Goal: Information Seeking & Learning: Check status

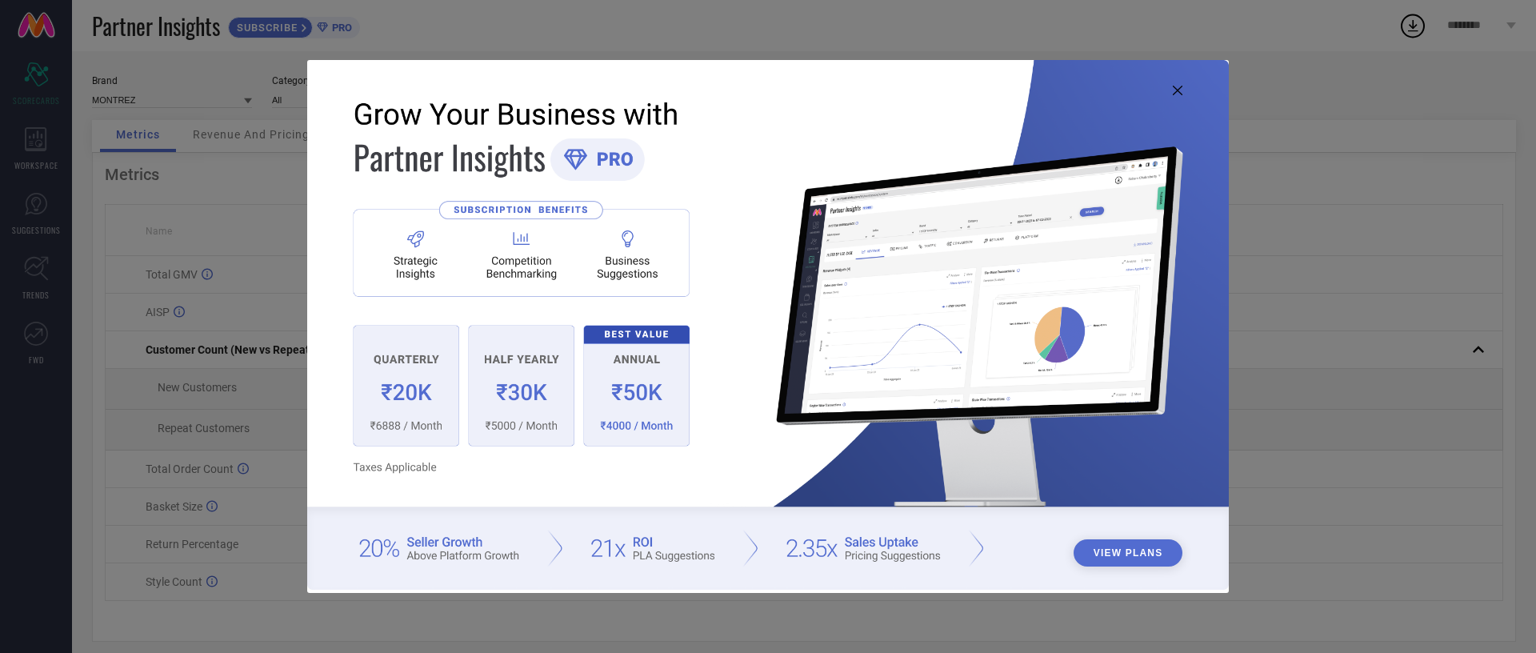
click at [1182, 90] on icon at bounding box center [1178, 91] width 10 height 10
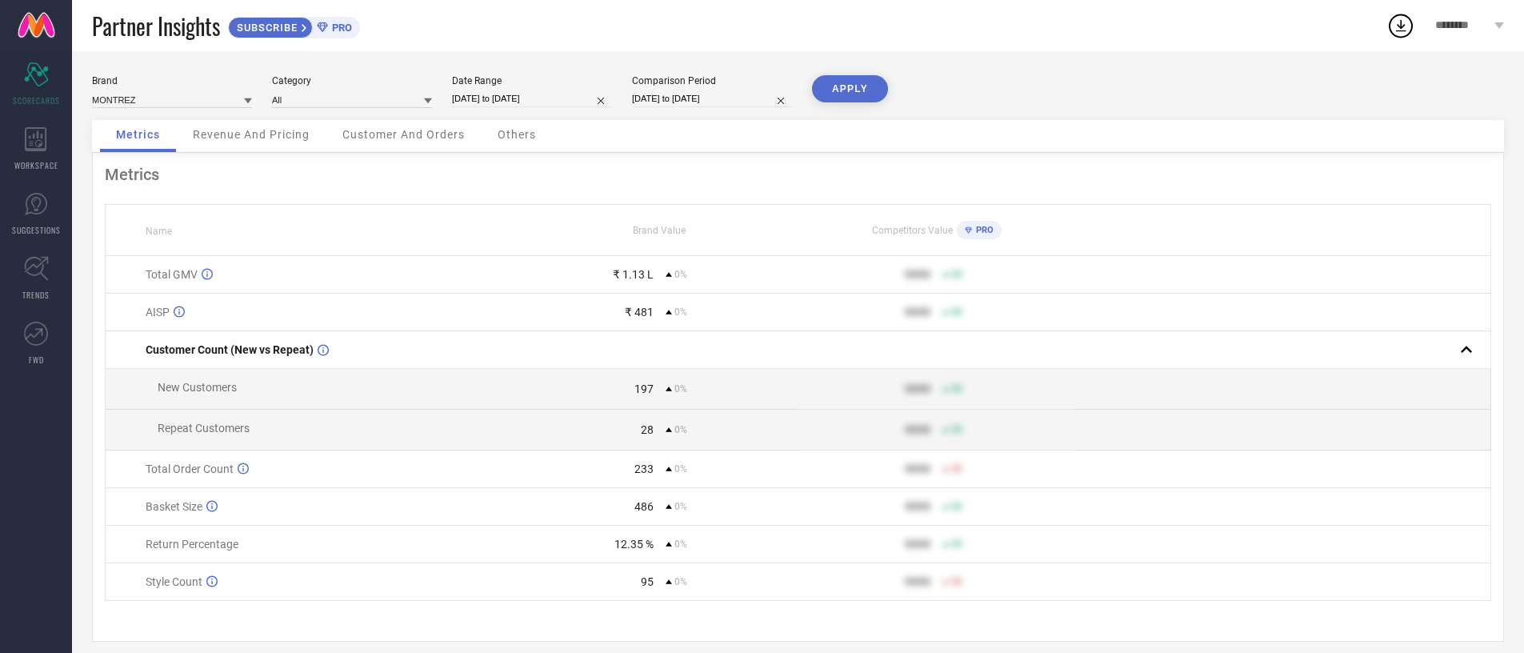
click at [498, 98] on input "[DATE] to [DATE]" at bounding box center [532, 98] width 160 height 17
select select "7"
select select "2025"
select select "8"
select select "2025"
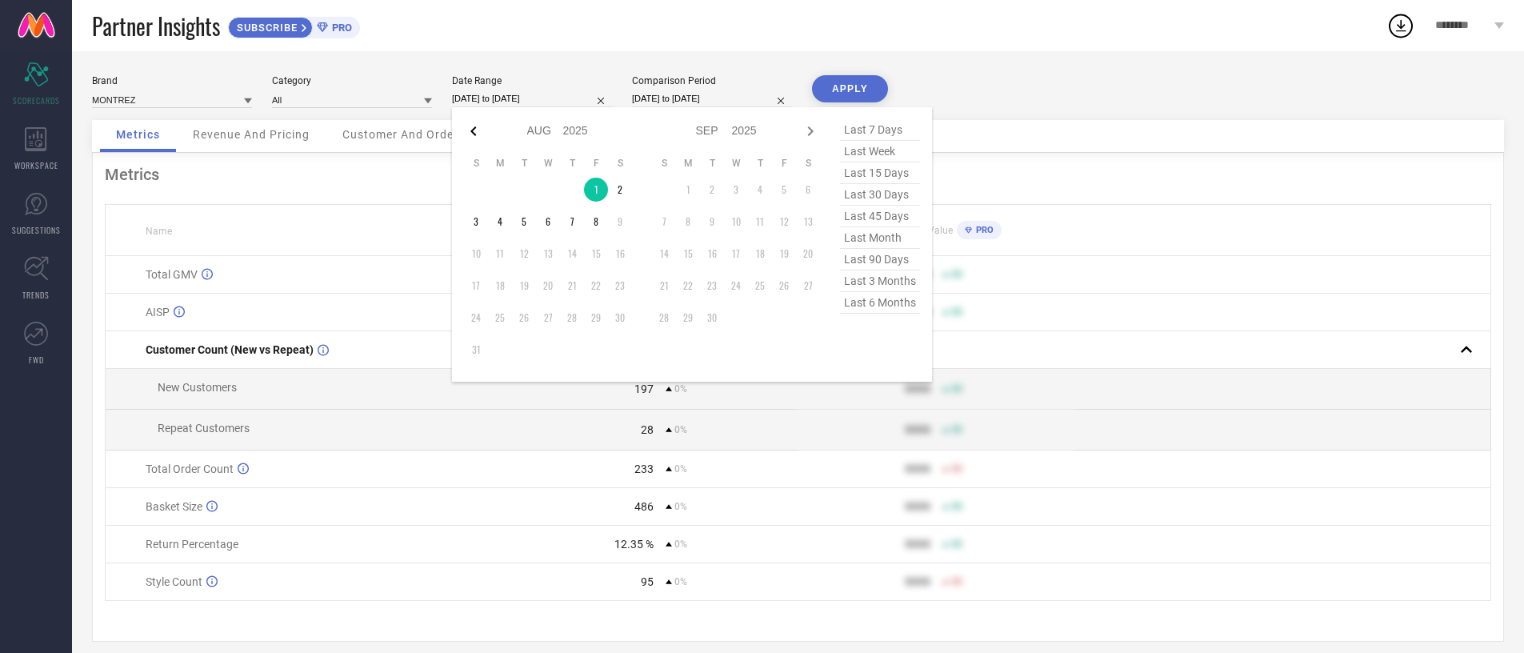
click at [476, 130] on icon at bounding box center [473, 131] width 19 height 19
select select "6"
select select "2025"
select select "7"
select select "2025"
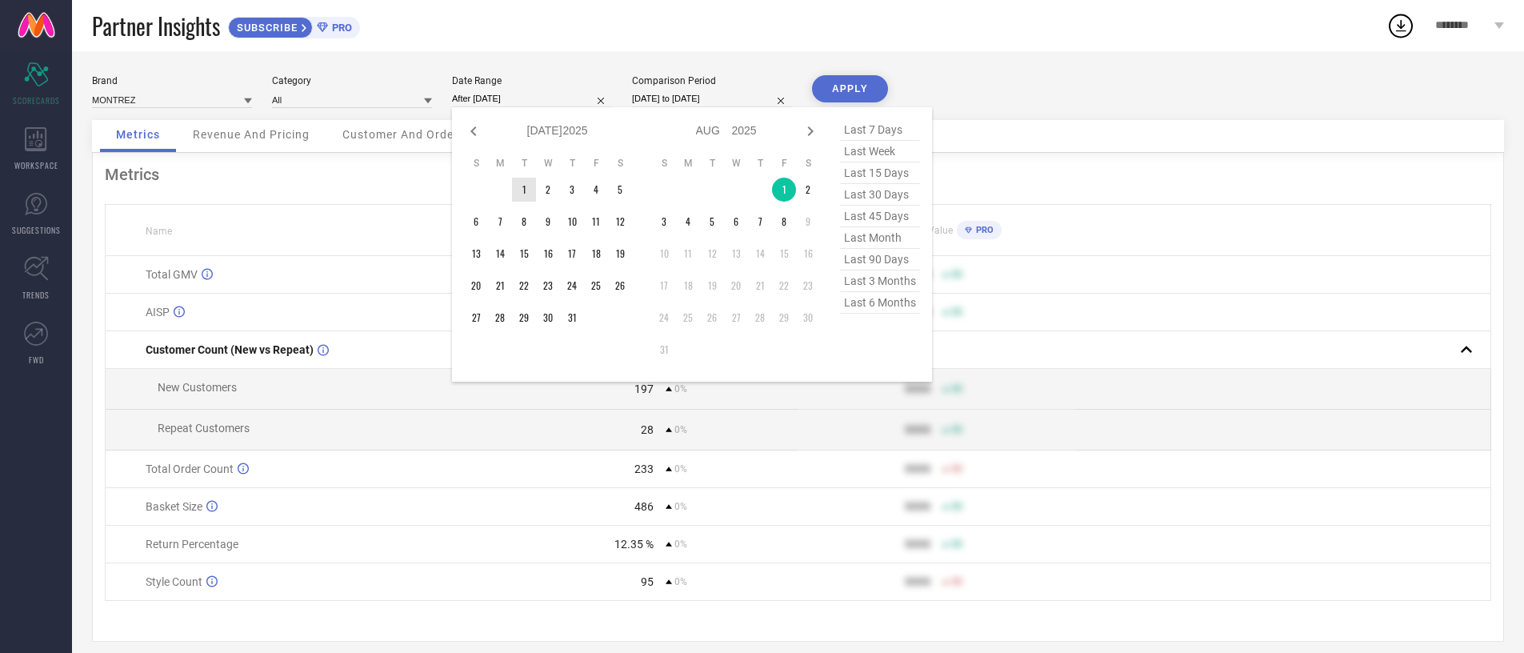
click at [523, 186] on td "1" at bounding box center [524, 190] width 24 height 24
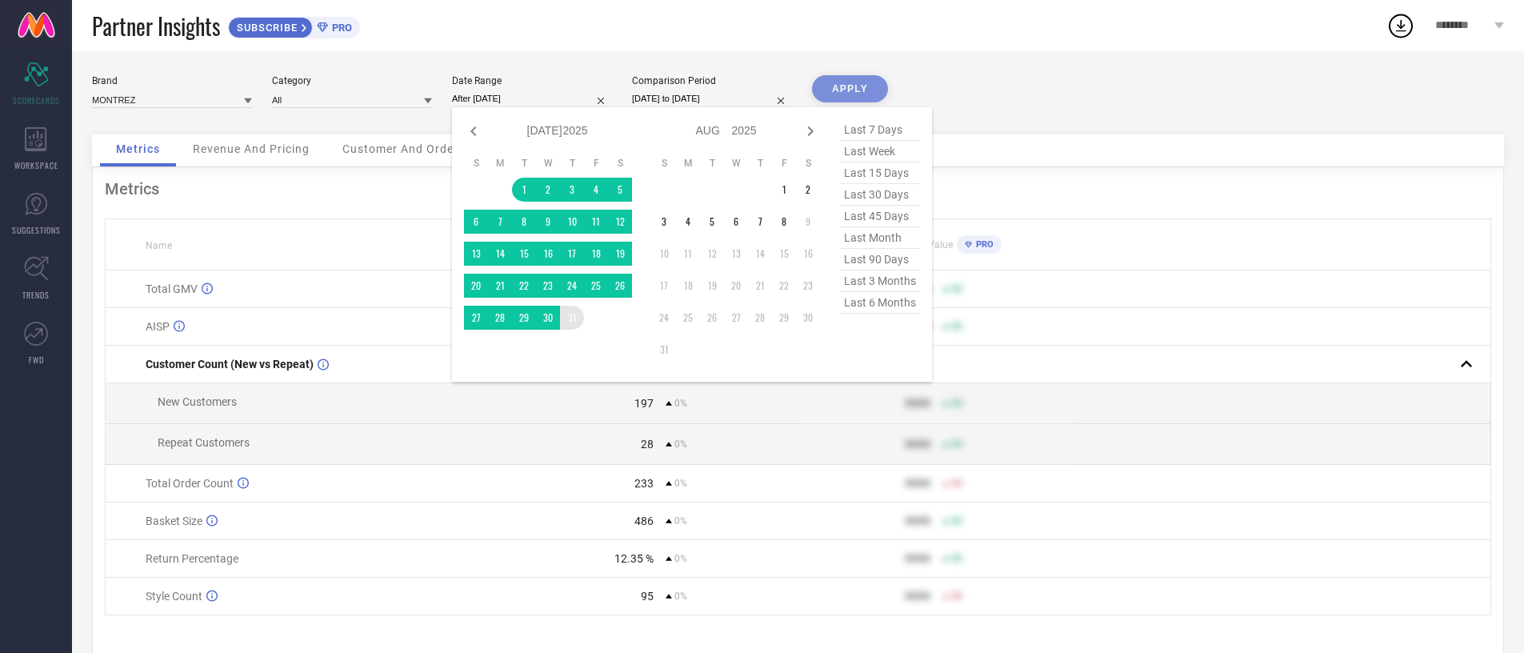
type input "[DATE] to [DATE]"
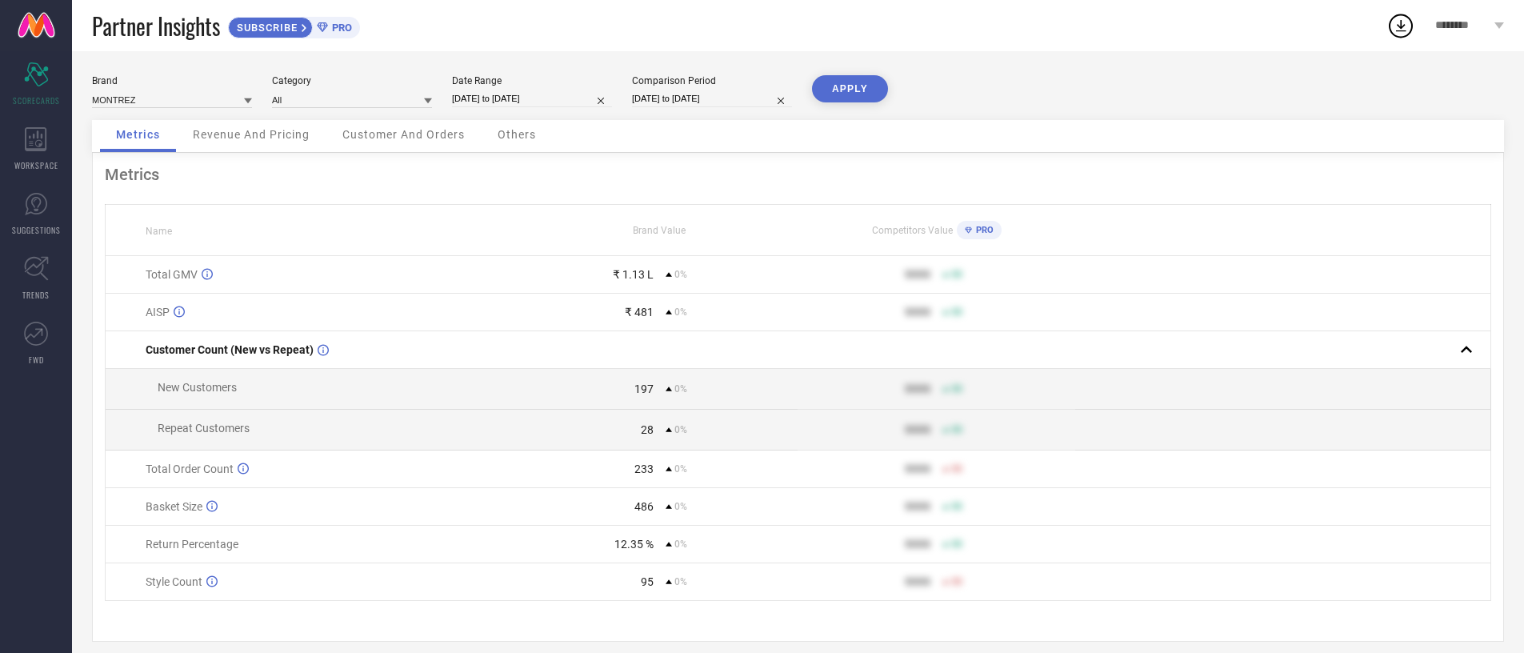
select select "7"
select select "2025"
select select "8"
select select "2025"
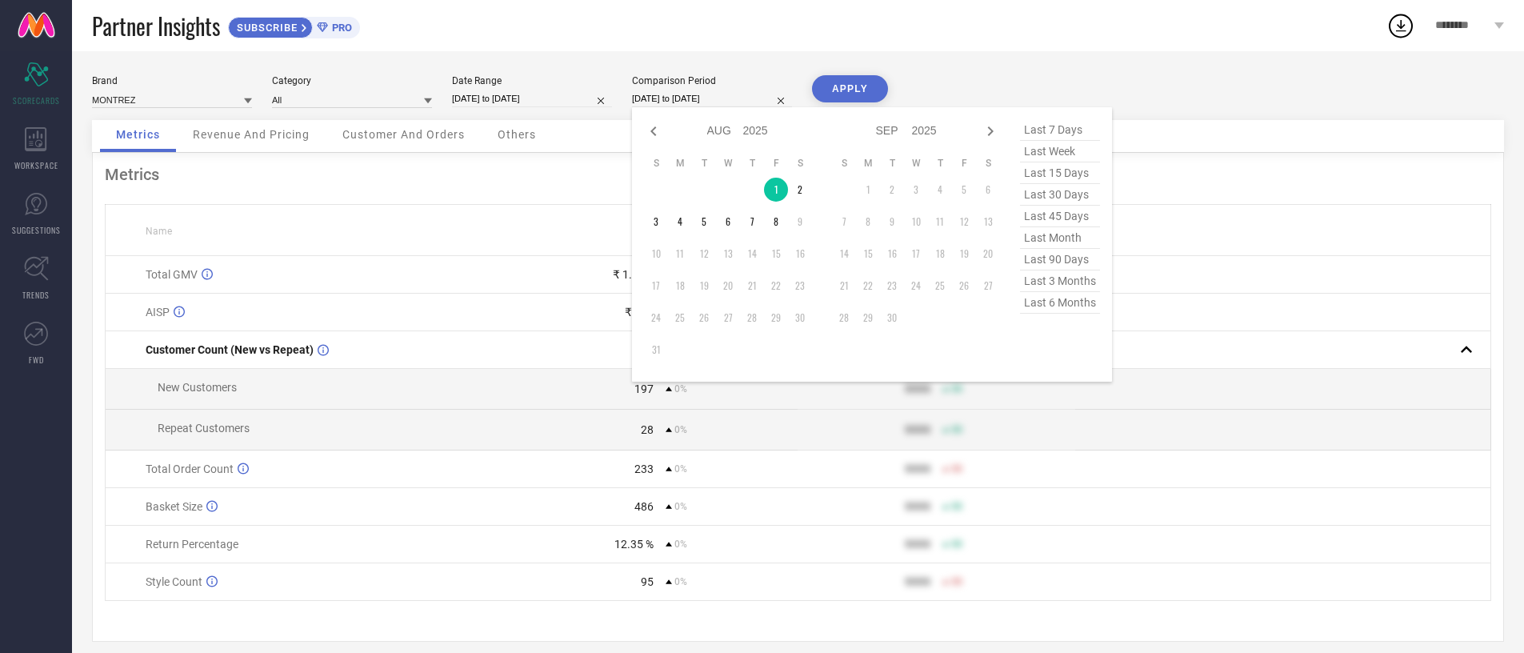
click at [687, 96] on input "[DATE] to [DATE]" at bounding box center [712, 98] width 160 height 17
click at [648, 128] on icon at bounding box center [653, 131] width 19 height 19
select select "6"
select select "2025"
select select "7"
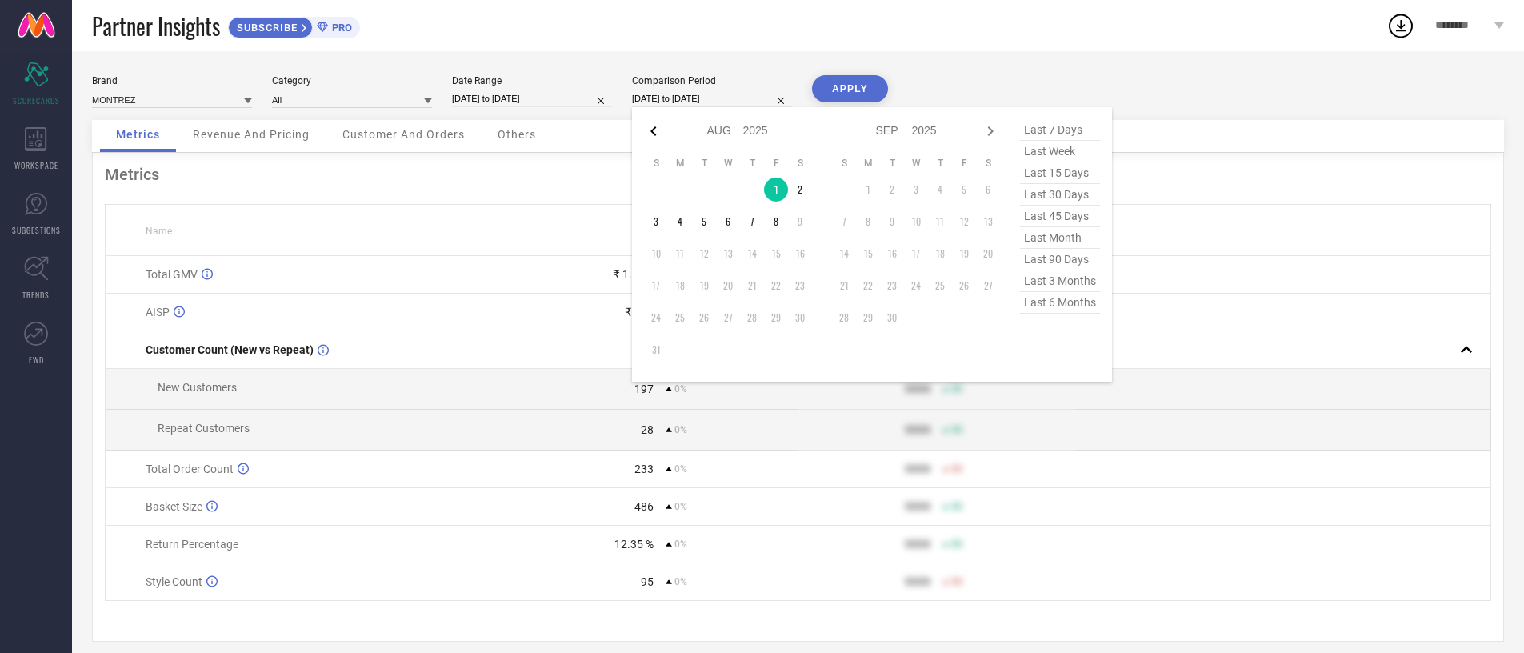
select select "2025"
click at [710, 189] on td "1" at bounding box center [704, 190] width 24 height 24
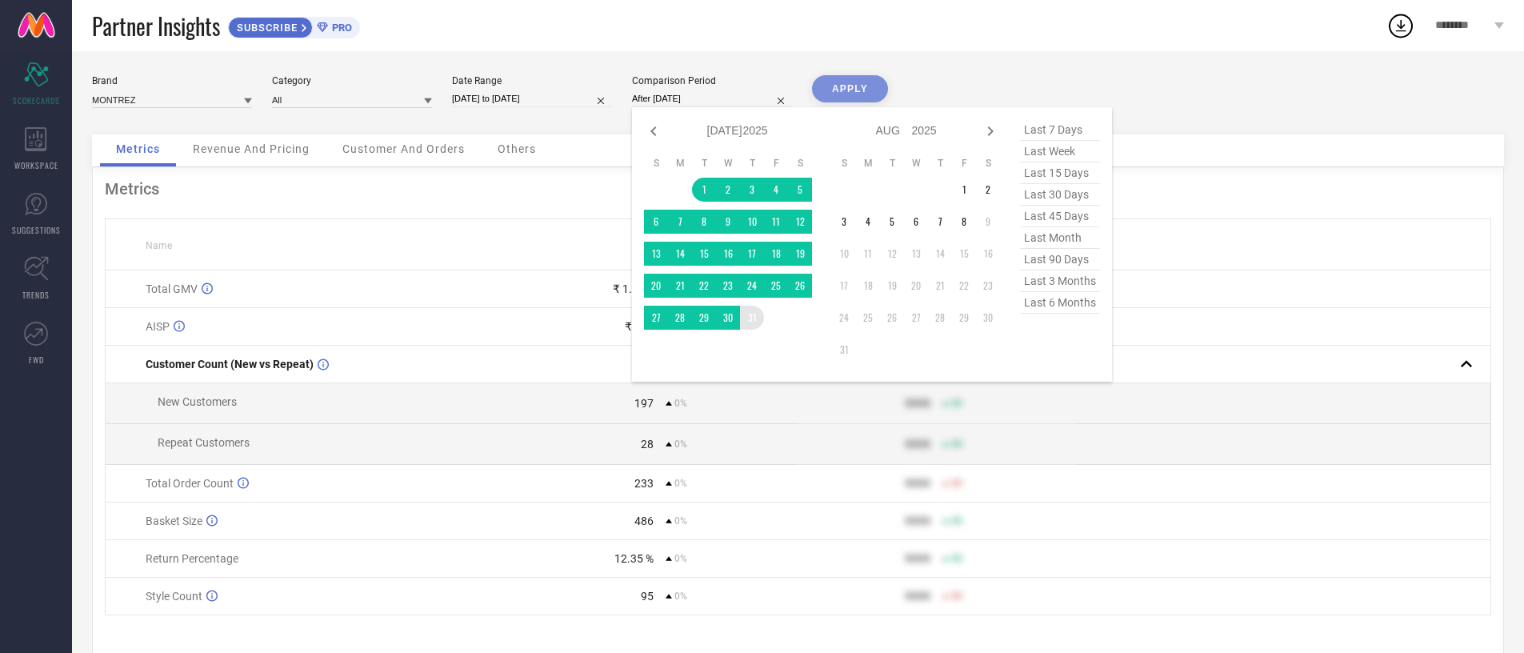
type input "[DATE] to [DATE]"
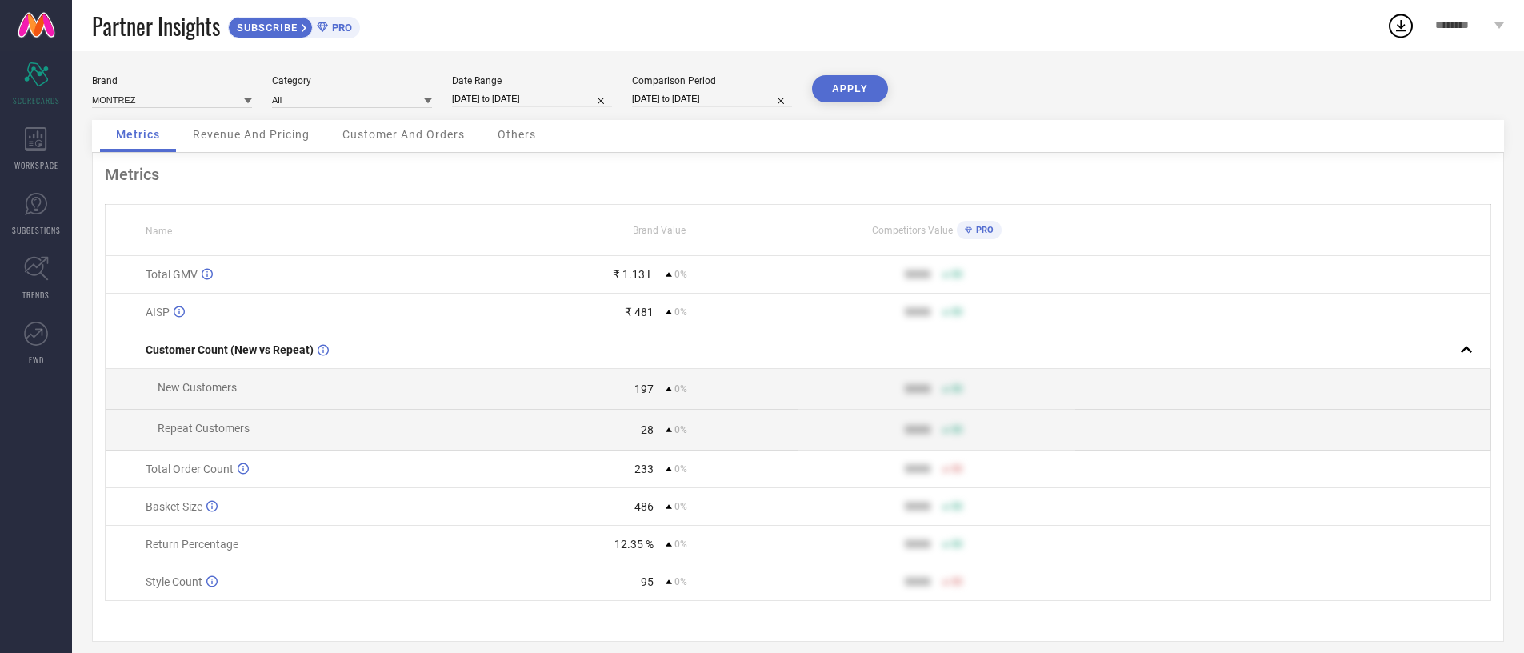
click at [854, 86] on button "APPLY" at bounding box center [850, 88] width 76 height 27
click at [278, 138] on span "Revenue And Pricing" at bounding box center [251, 134] width 117 height 13
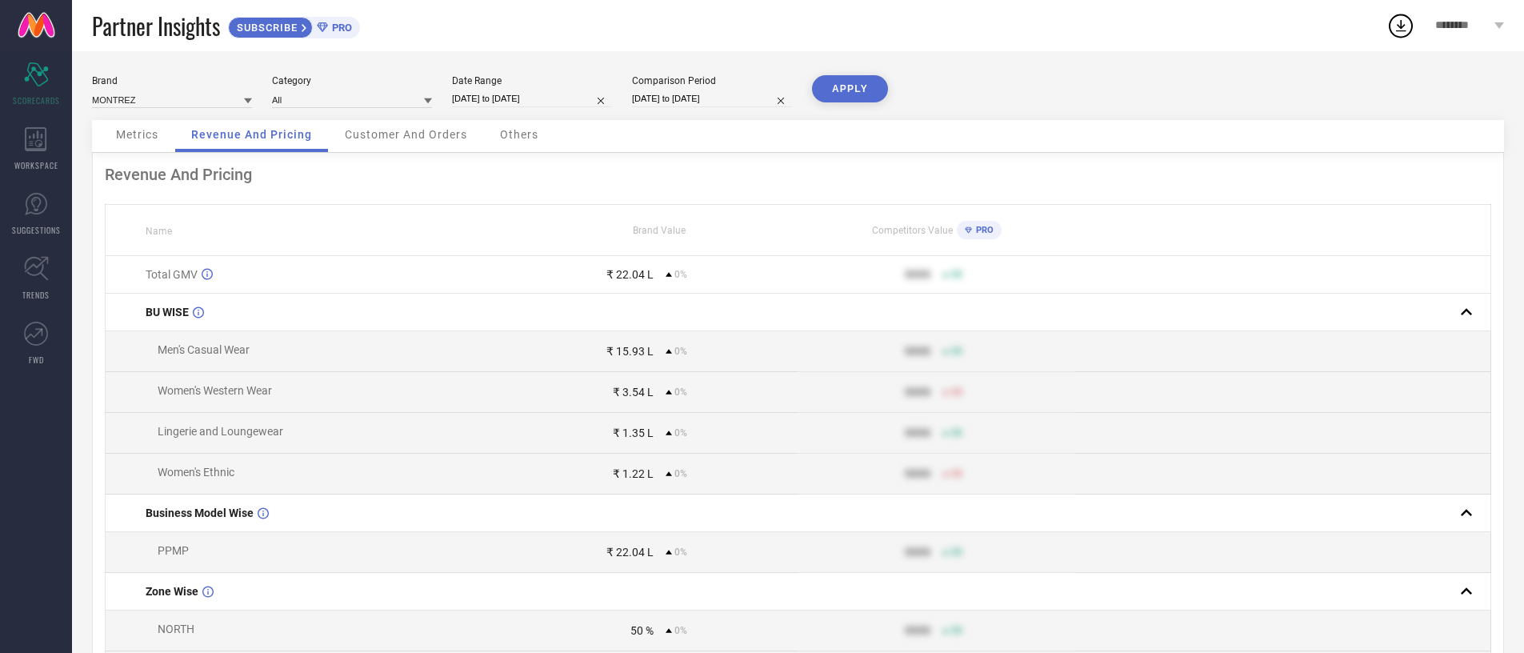
click at [445, 137] on span "Customer And Orders" at bounding box center [406, 134] width 122 height 13
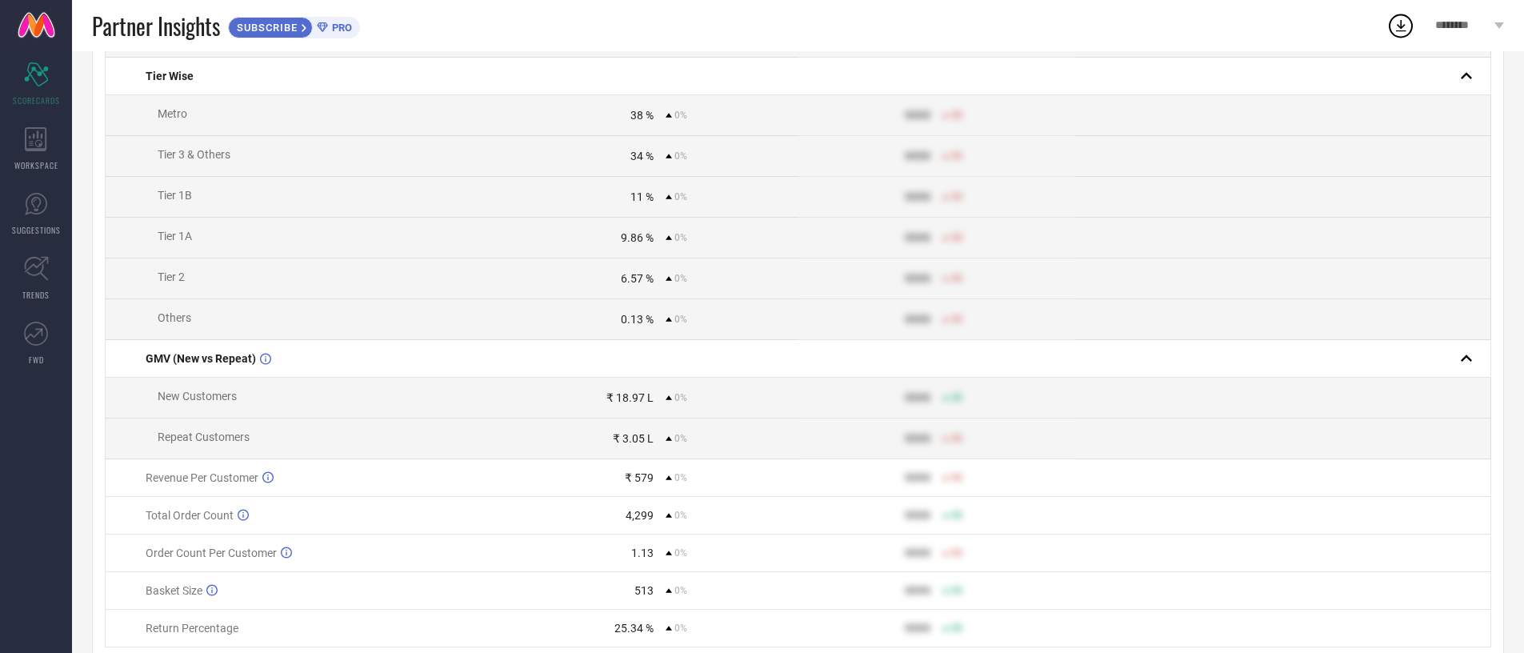
scroll to position [659, 0]
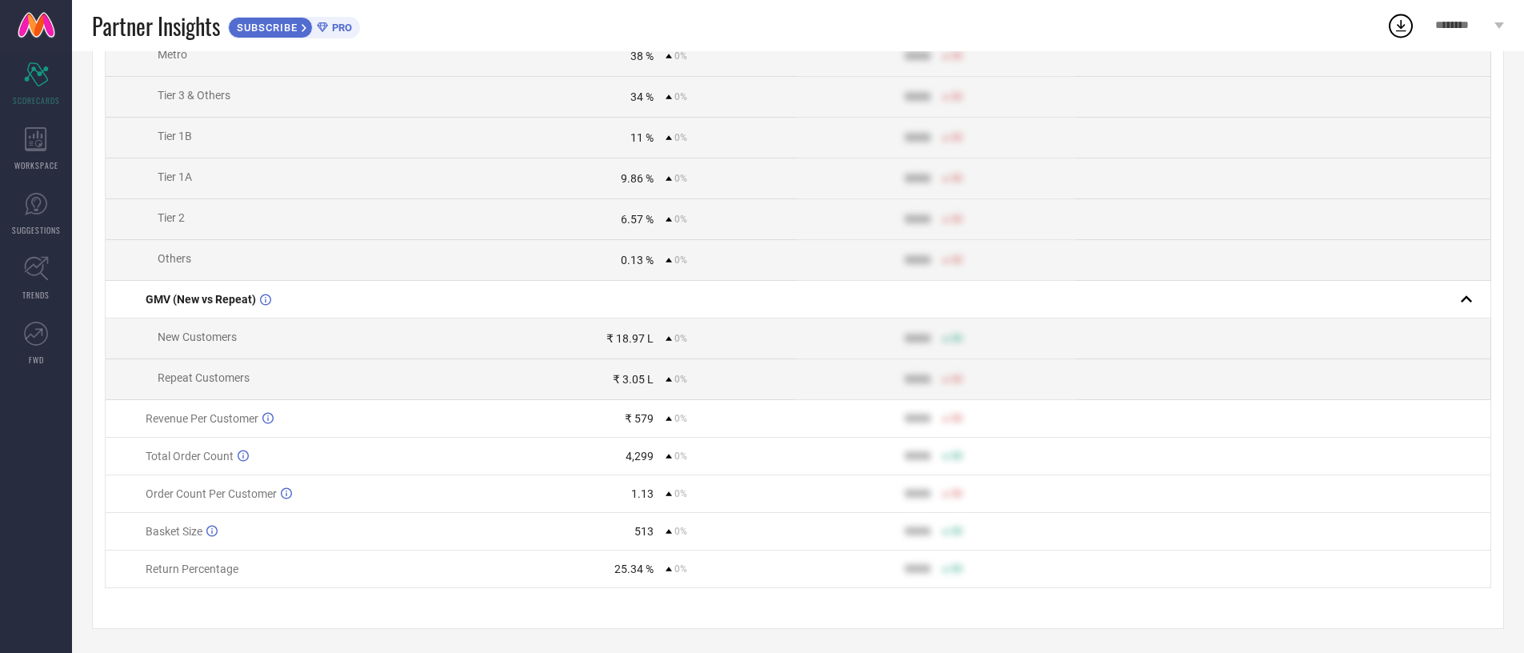
click at [636, 578] on td "25.34 % 0%" at bounding box center [659, 569] width 277 height 38
click at [750, 513] on td "513 0%" at bounding box center [659, 532] width 277 height 38
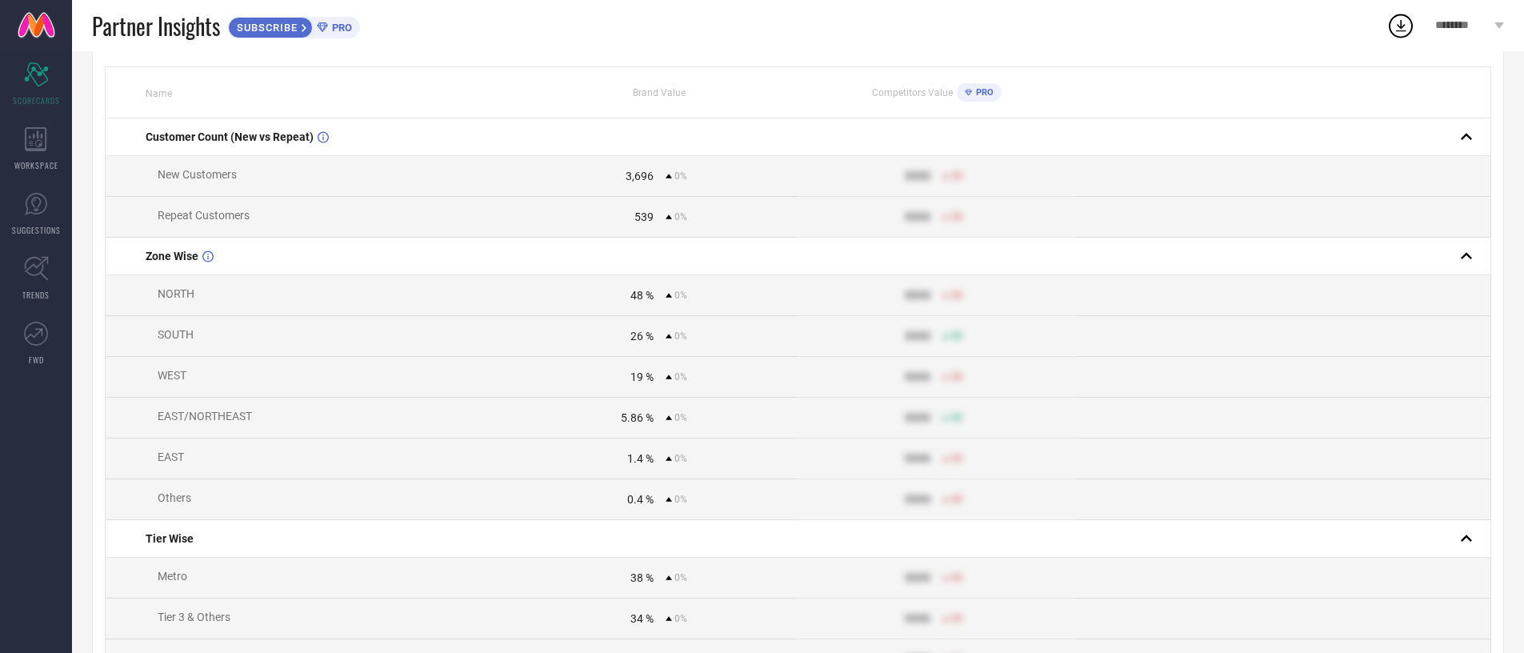
scroll to position [0, 0]
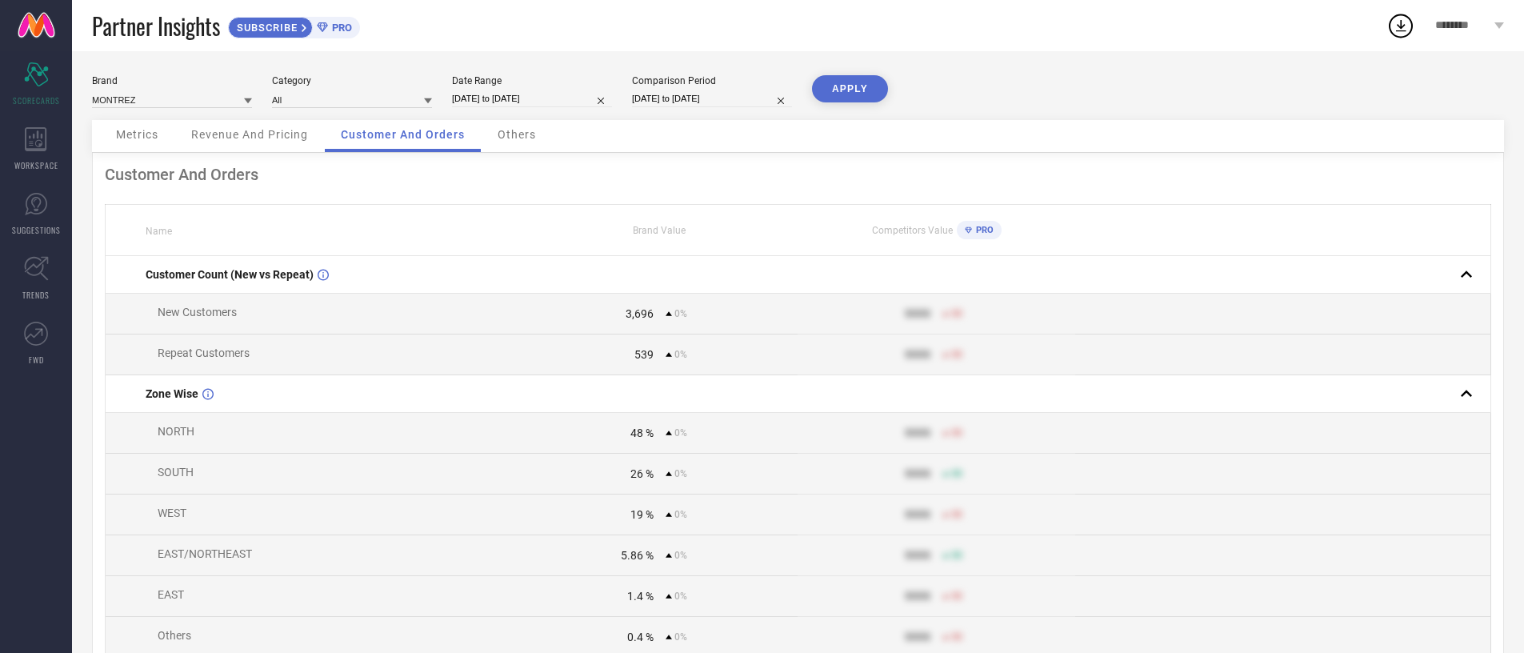
click at [526, 137] on span "Others" at bounding box center [517, 134] width 38 height 13
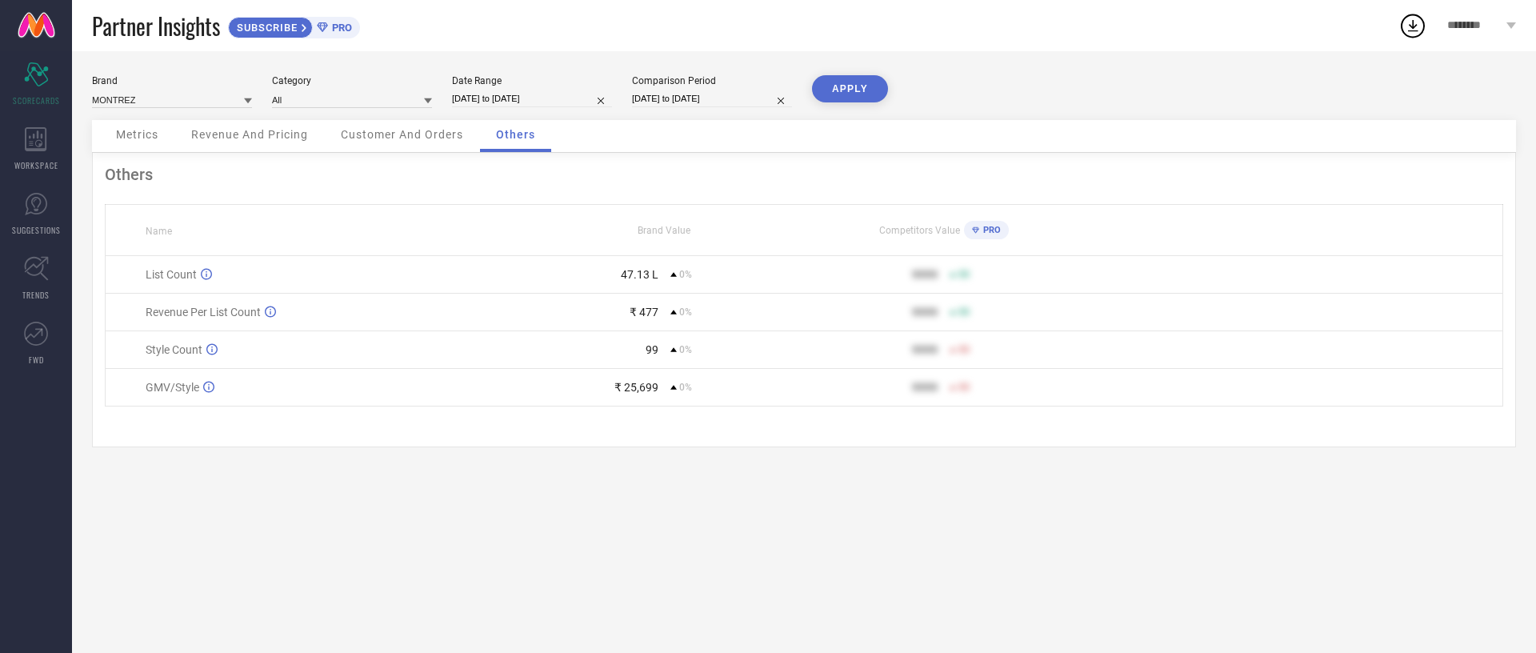
click at [147, 134] on span "Metrics" at bounding box center [137, 134] width 42 height 13
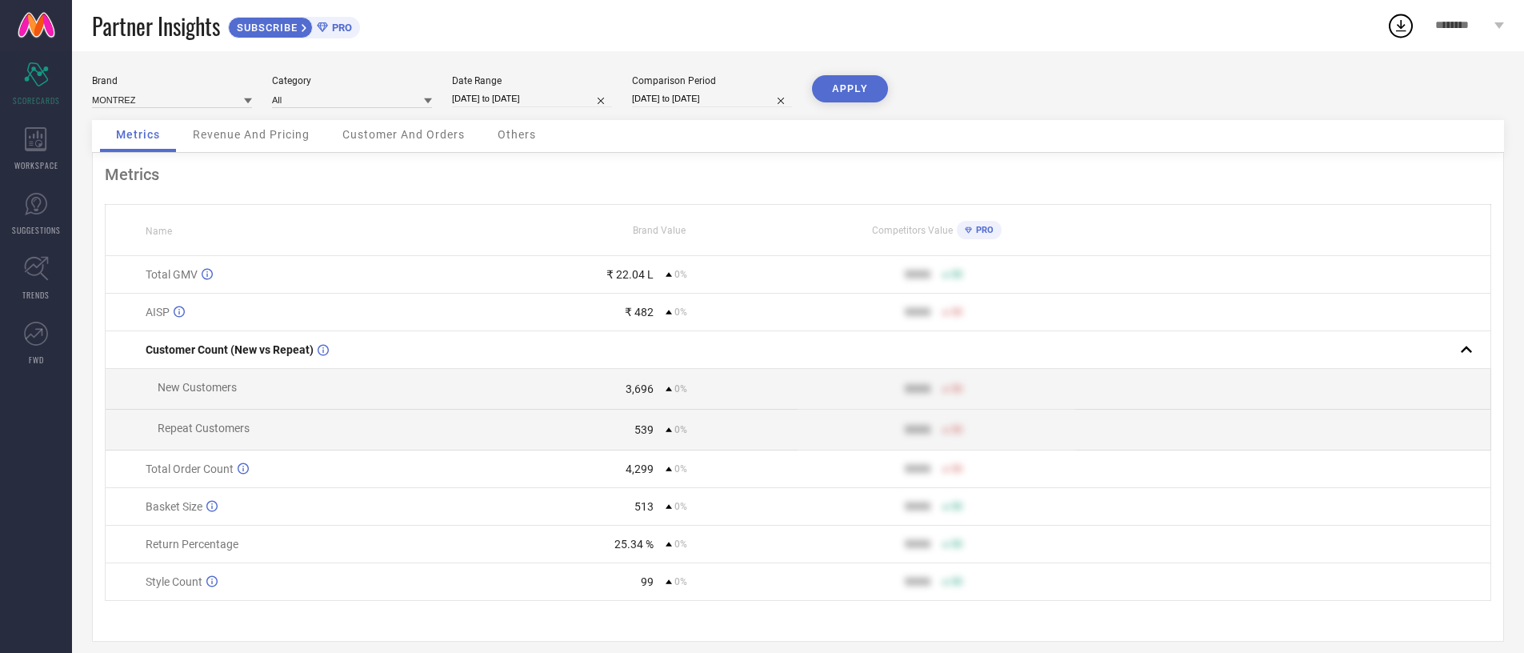
scroll to position [13, 0]
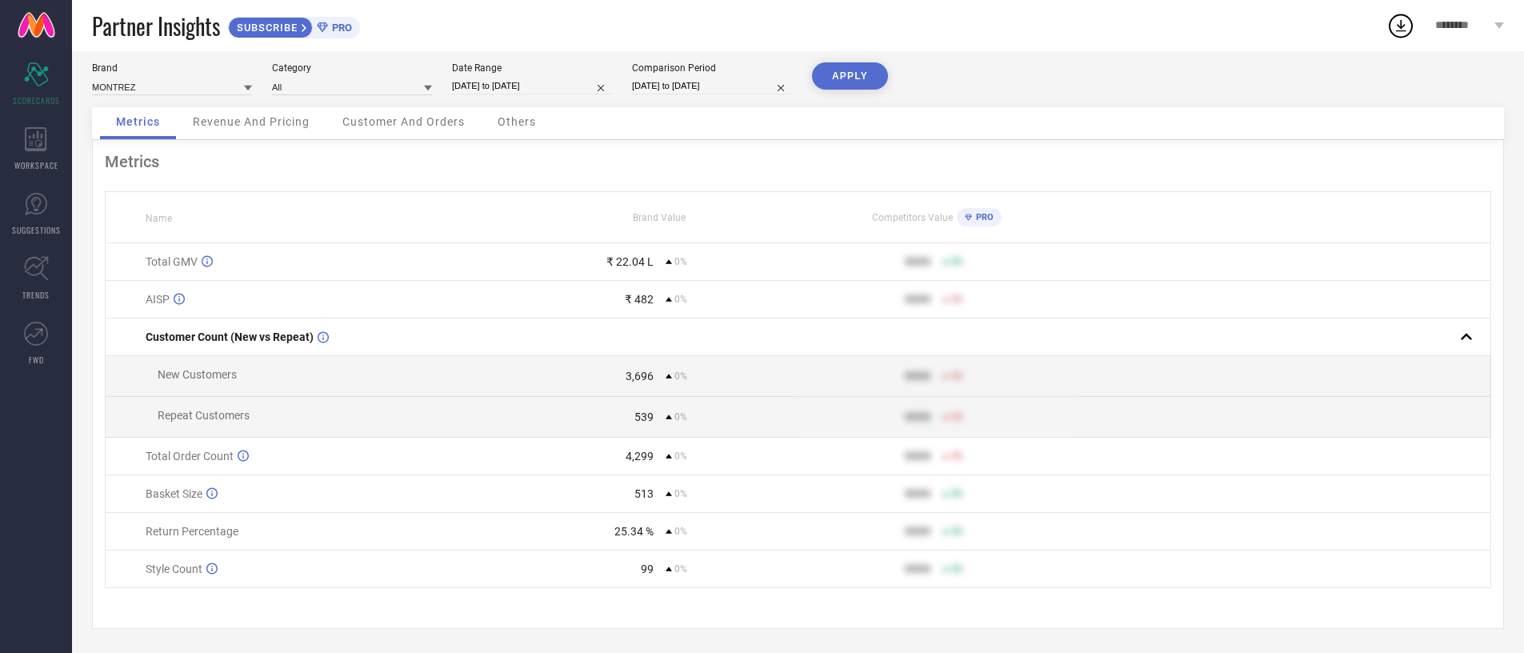
click at [378, 525] on div "Return Percentage" at bounding box center [333, 531] width 374 height 13
click at [359, 540] on td "Return Percentage" at bounding box center [314, 532] width 416 height 38
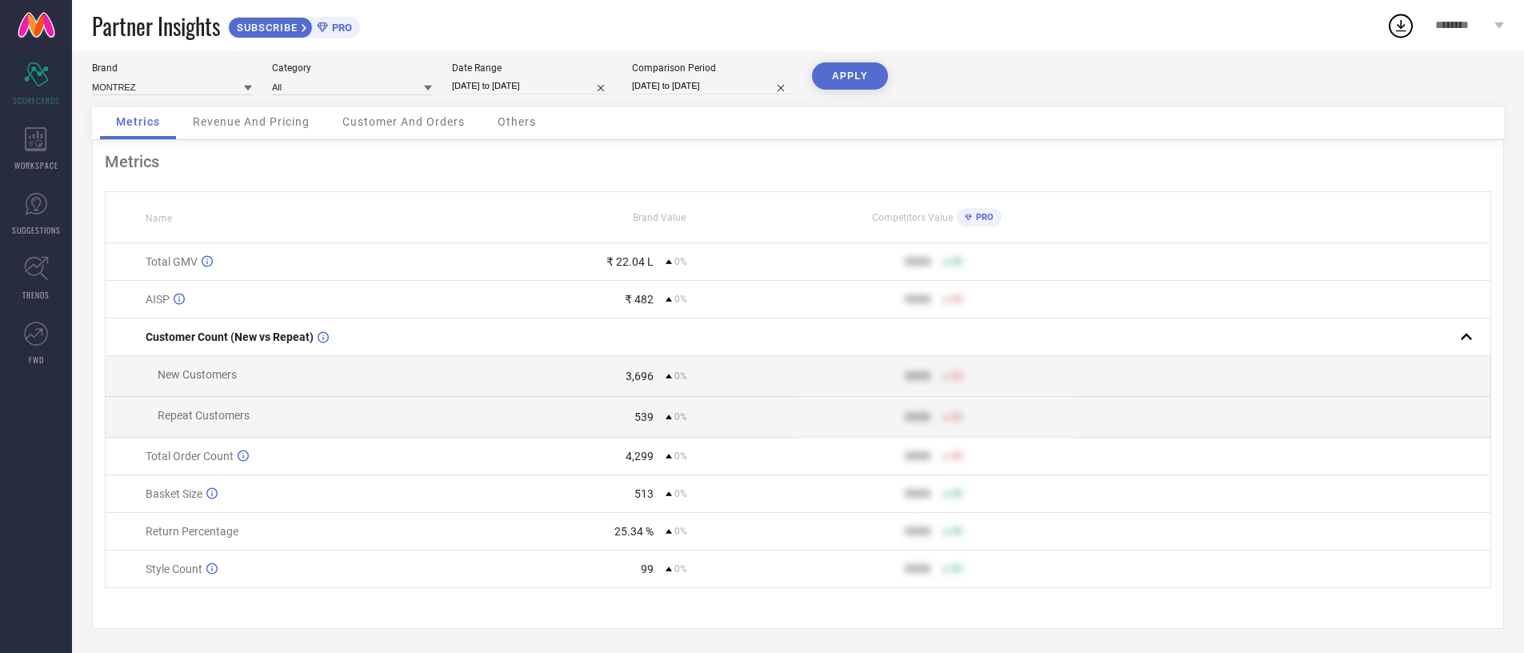
click at [359, 540] on td "Return Percentage" at bounding box center [314, 532] width 416 height 38
click at [601, 260] on div "₹ 22.04 L" at bounding box center [588, 261] width 132 height 13
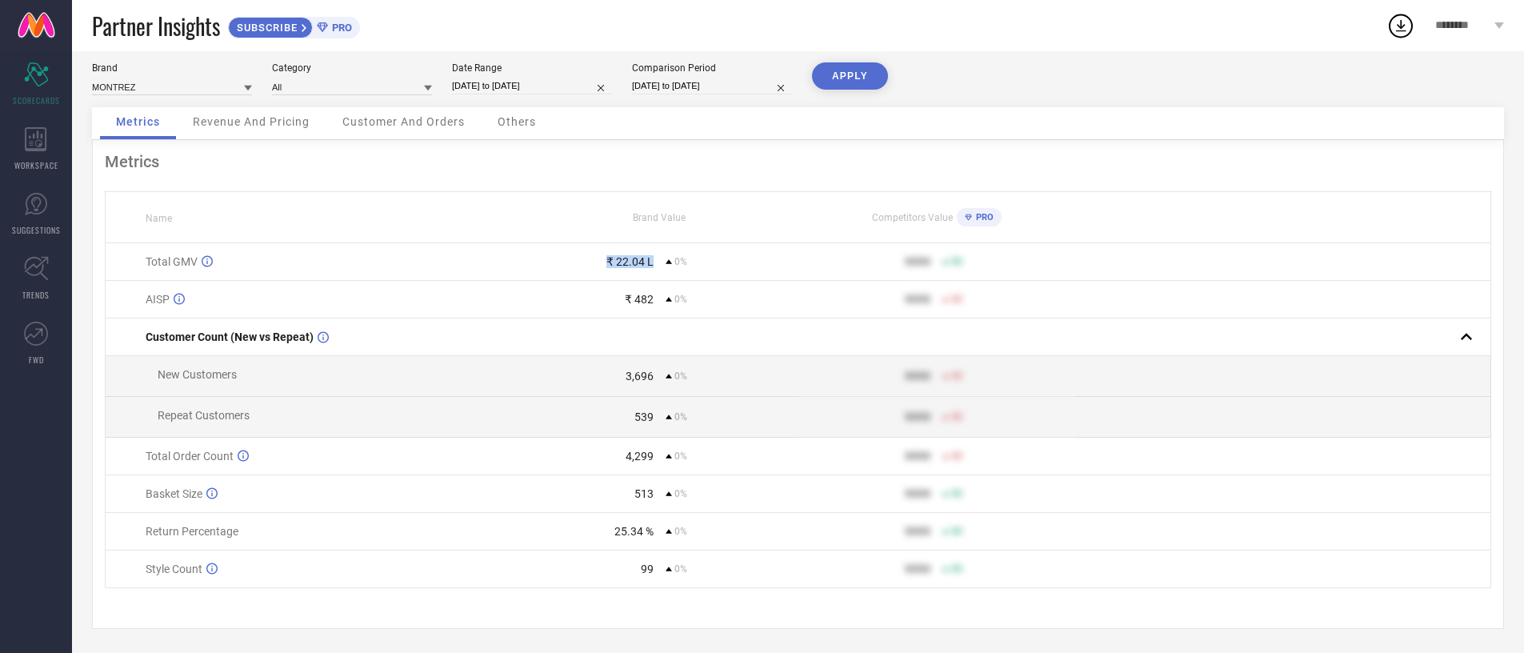
click at [614, 266] on div "₹ 22.04 L" at bounding box center [629, 261] width 47 height 13
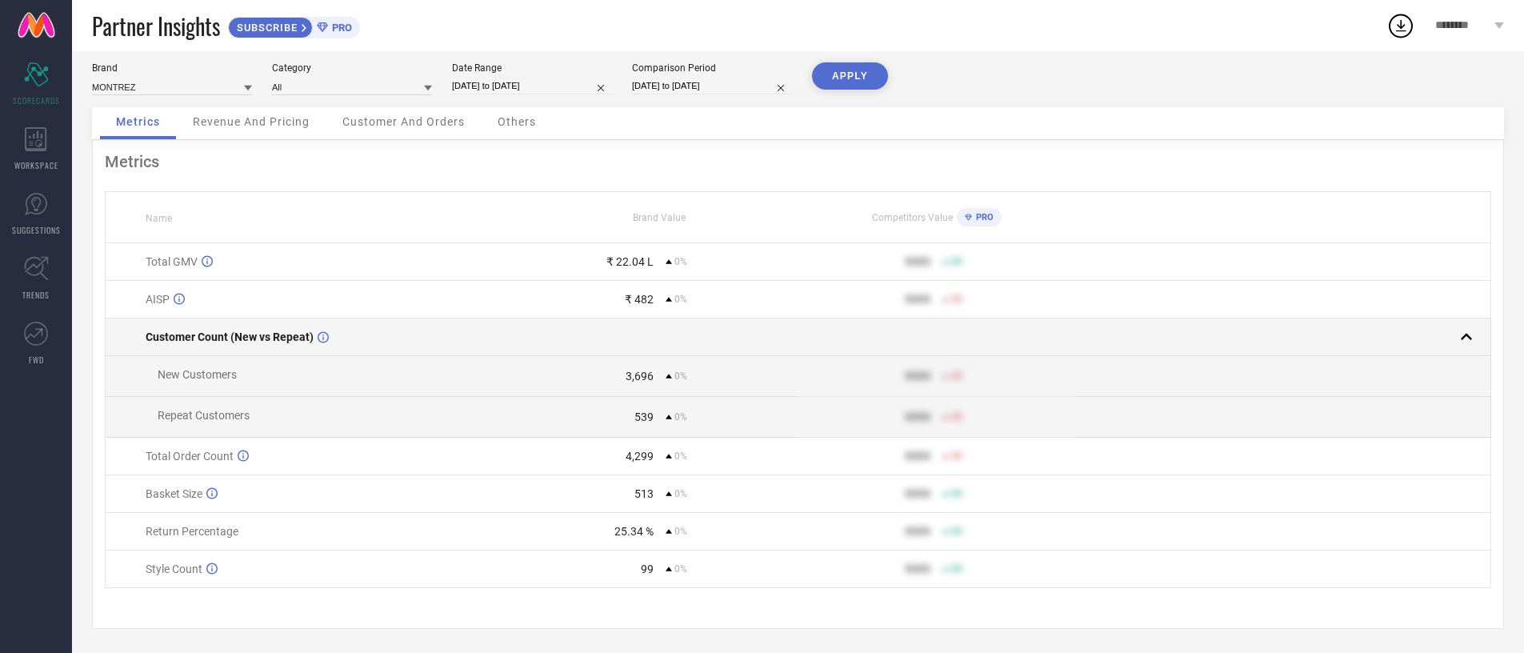
click at [659, 321] on td at bounding box center [659, 337] width 277 height 38
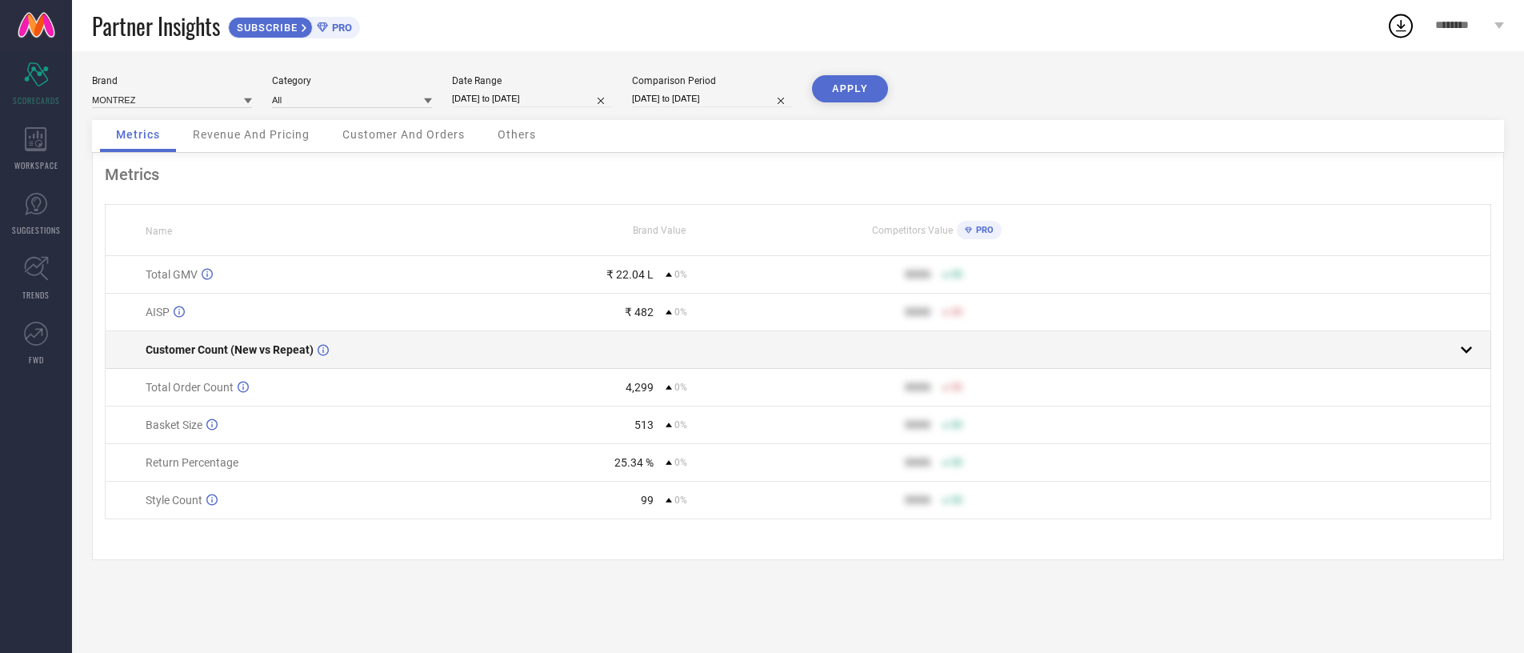
scroll to position [0, 0]
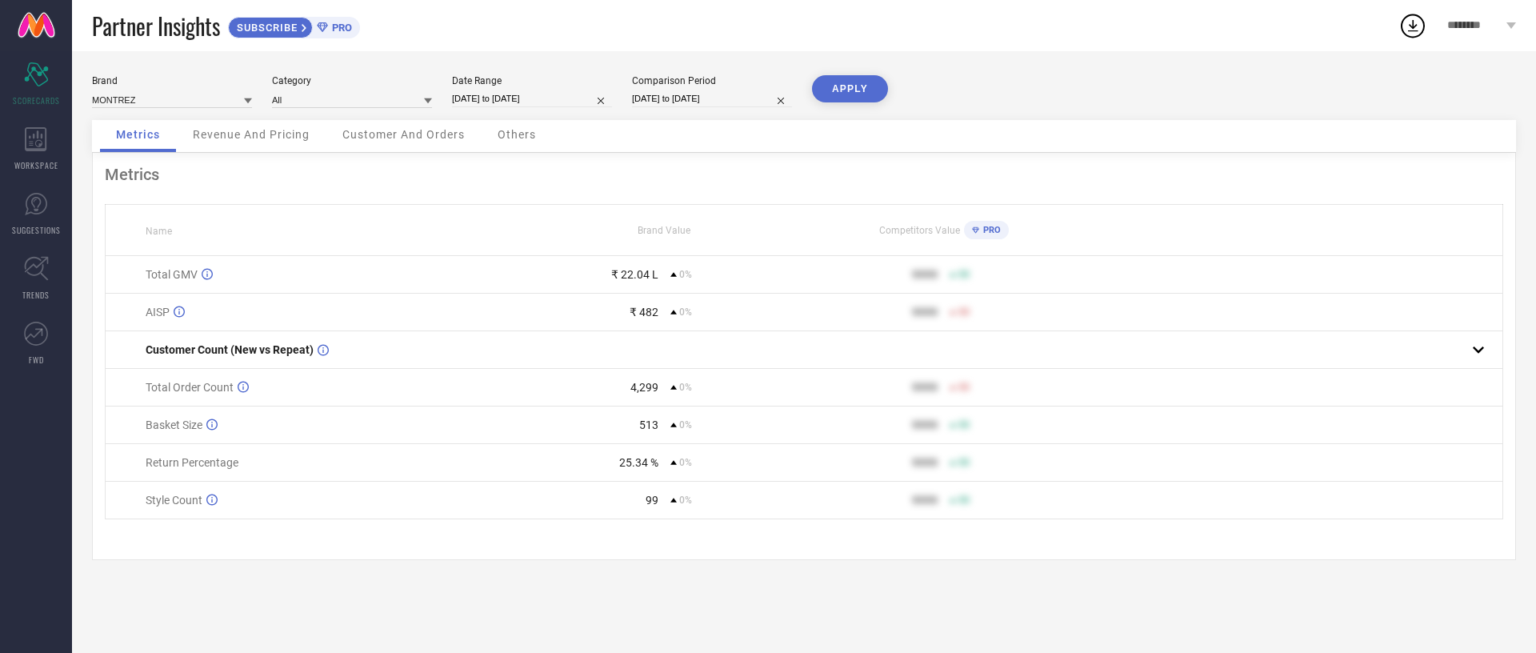
click at [634, 281] on td "₹ 22.04 L 0%" at bounding box center [664, 275] width 279 height 38
click at [641, 308] on div "₹ 482" at bounding box center [644, 312] width 29 height 13
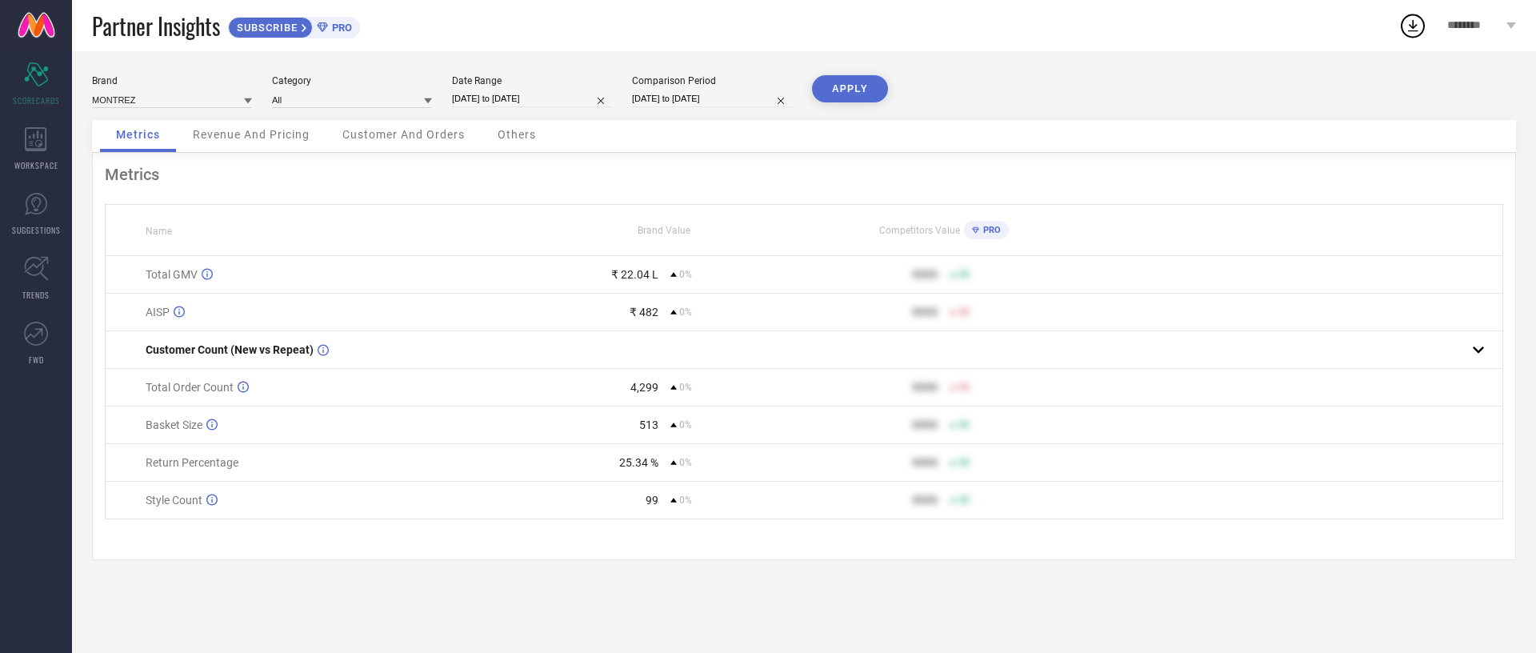
click at [404, 282] on td "Total GMV" at bounding box center [315, 275] width 419 height 38
click at [627, 399] on td "4,299 0%" at bounding box center [664, 388] width 279 height 38
drag, startPoint x: 627, startPoint y: 399, endPoint x: 646, endPoint y: 406, distance: 19.8
click at [628, 398] on td "4,299 0%" at bounding box center [664, 388] width 279 height 38
click at [650, 406] on td "513 0%" at bounding box center [664, 425] width 279 height 38
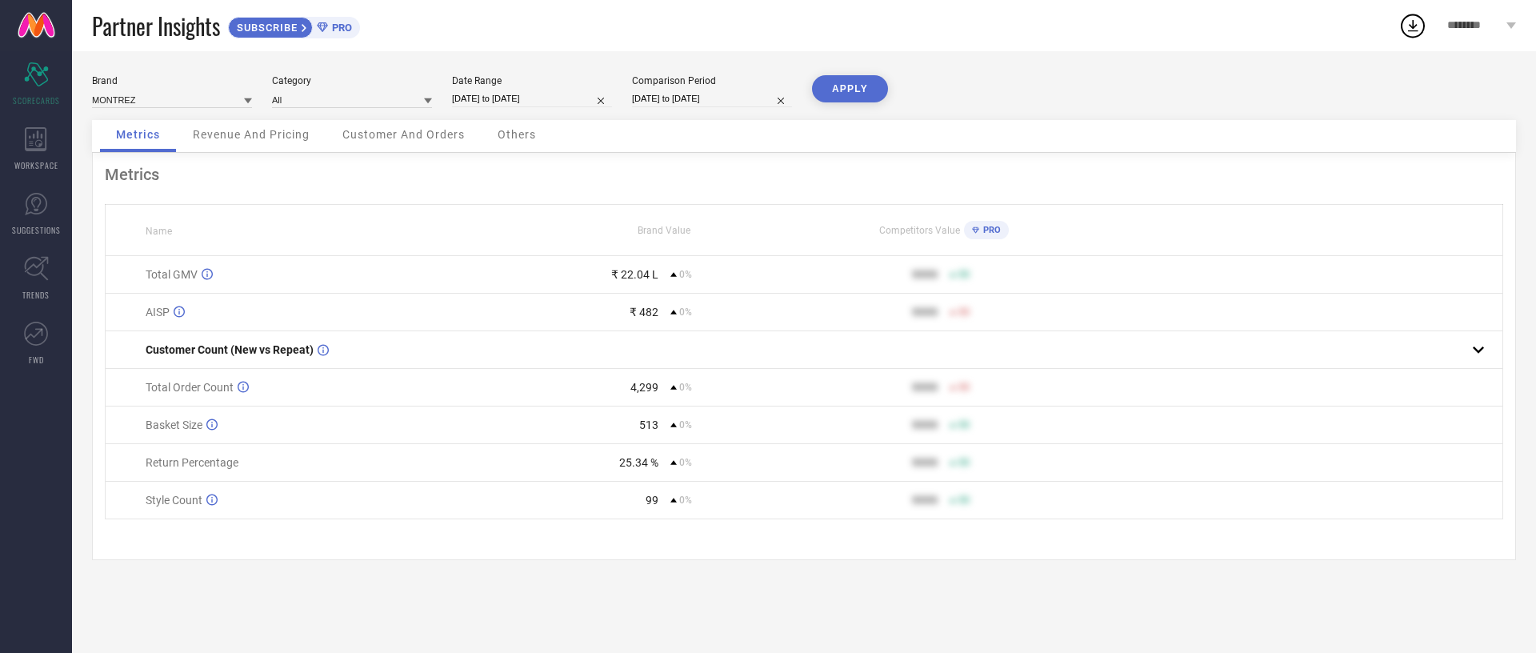
click at [546, 96] on input "[DATE] to [DATE]" at bounding box center [532, 98] width 160 height 17
select select "6"
select select "2025"
select select "7"
select select "2025"
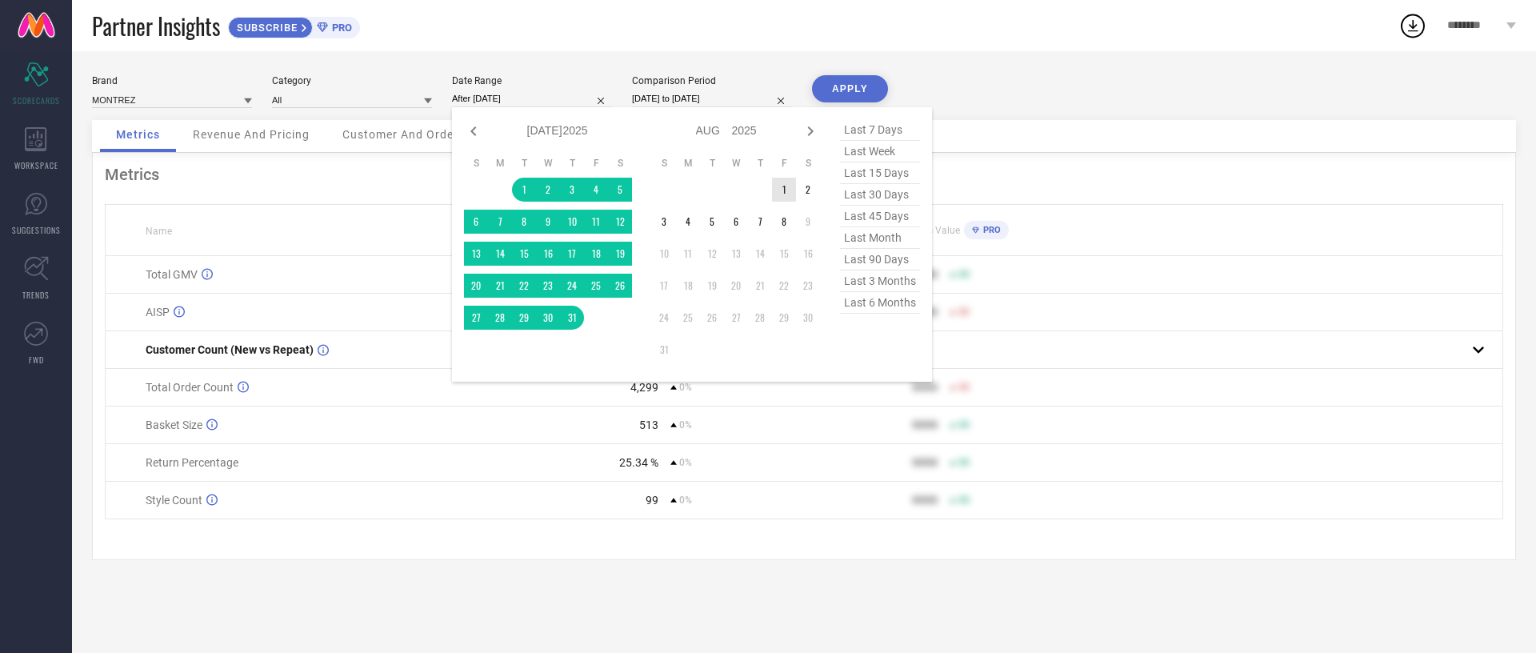
click at [789, 187] on td "1" at bounding box center [784, 190] width 24 height 24
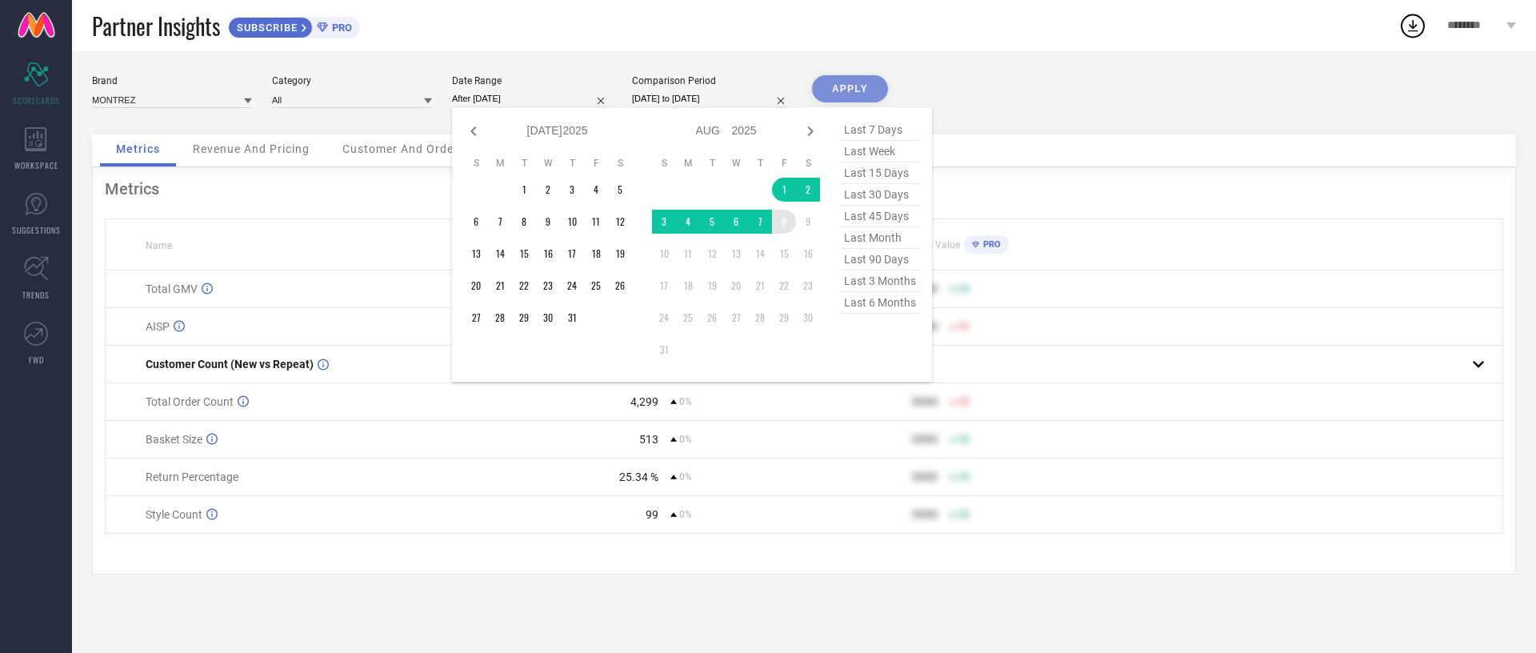
type input "[DATE] to [DATE]"
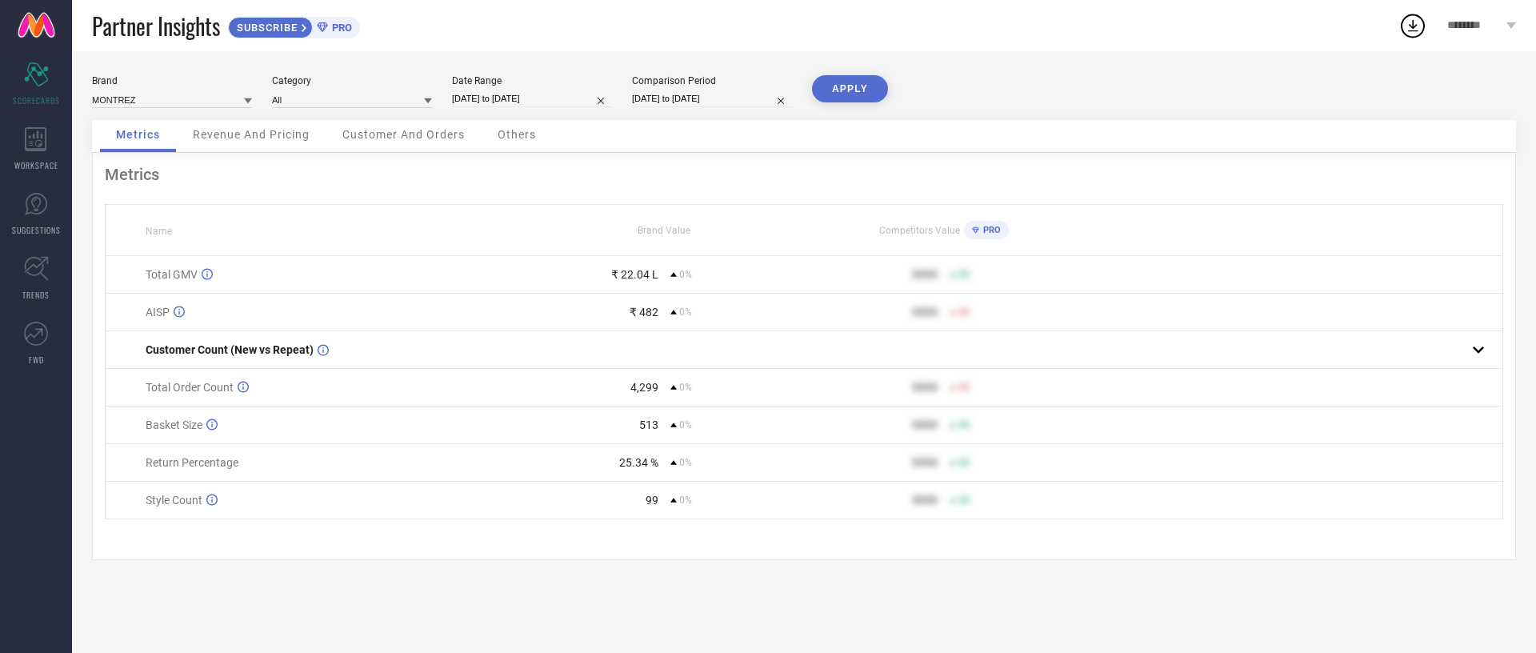
select select "6"
select select "2025"
select select "7"
select select "2025"
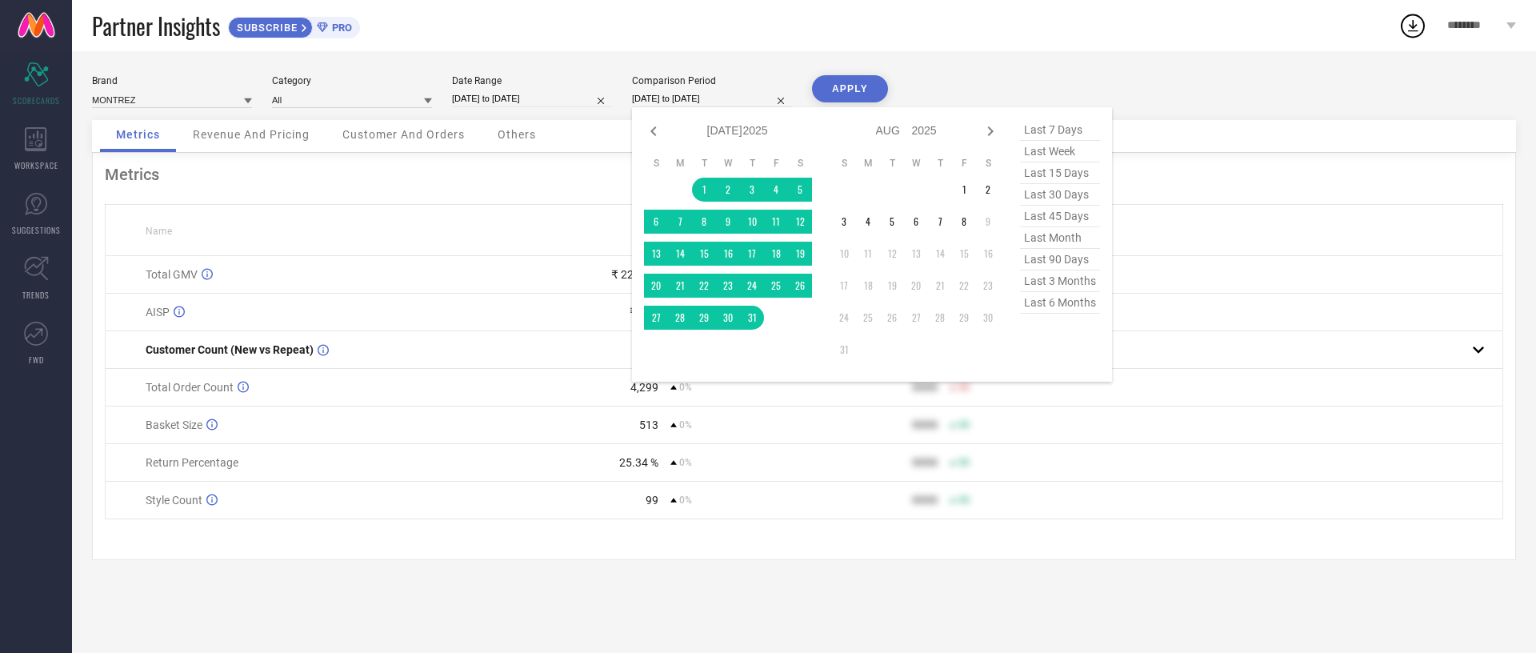
click at [694, 99] on input "[DATE] to [DATE]" at bounding box center [712, 98] width 160 height 17
click at [966, 186] on td "1" at bounding box center [964, 190] width 24 height 24
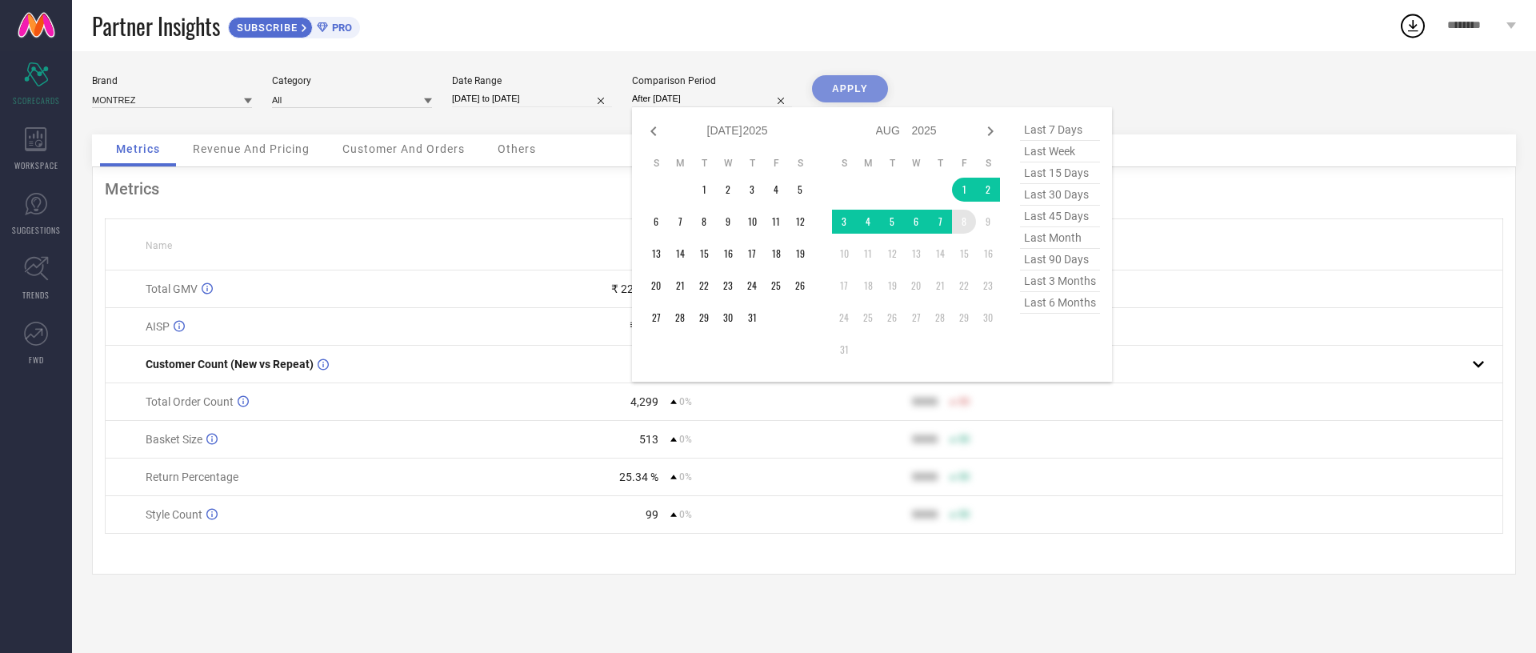
type input "[DATE] to [DATE]"
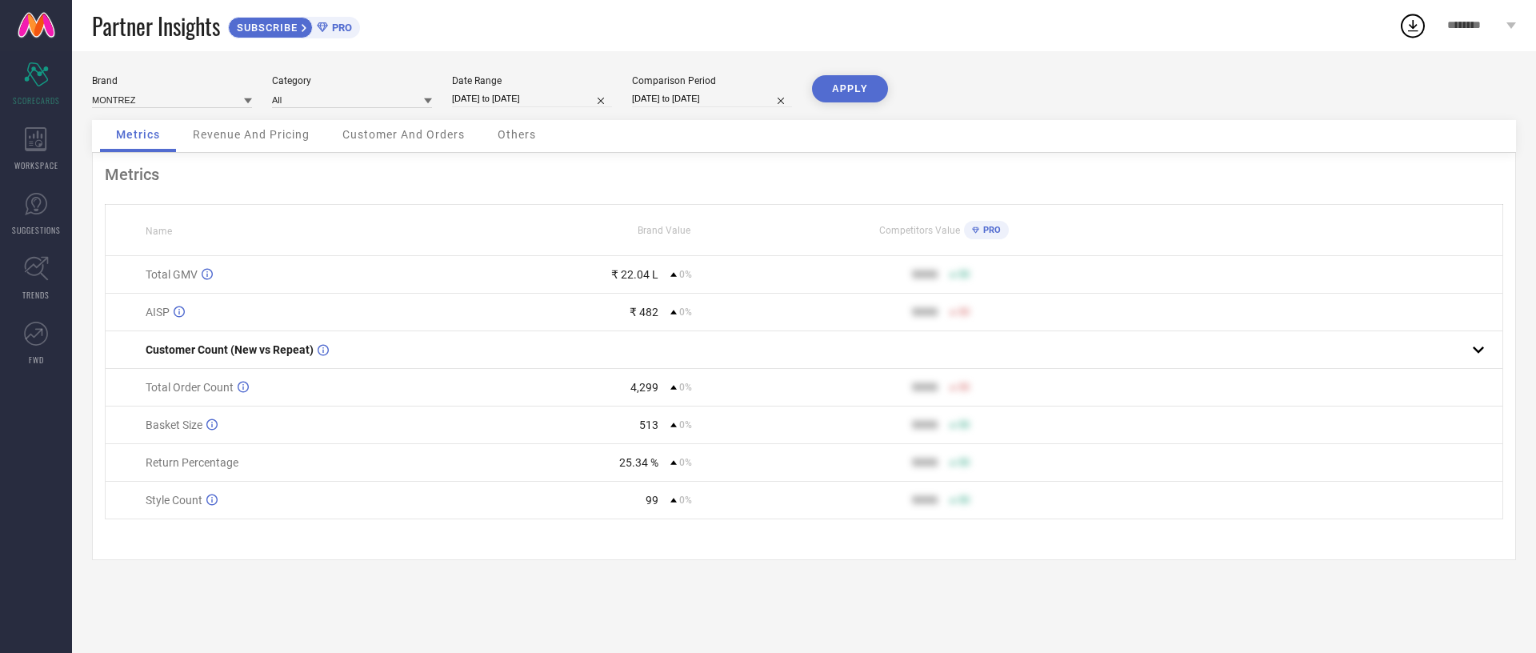
click at [857, 94] on button "APPLY" at bounding box center [850, 88] width 76 height 27
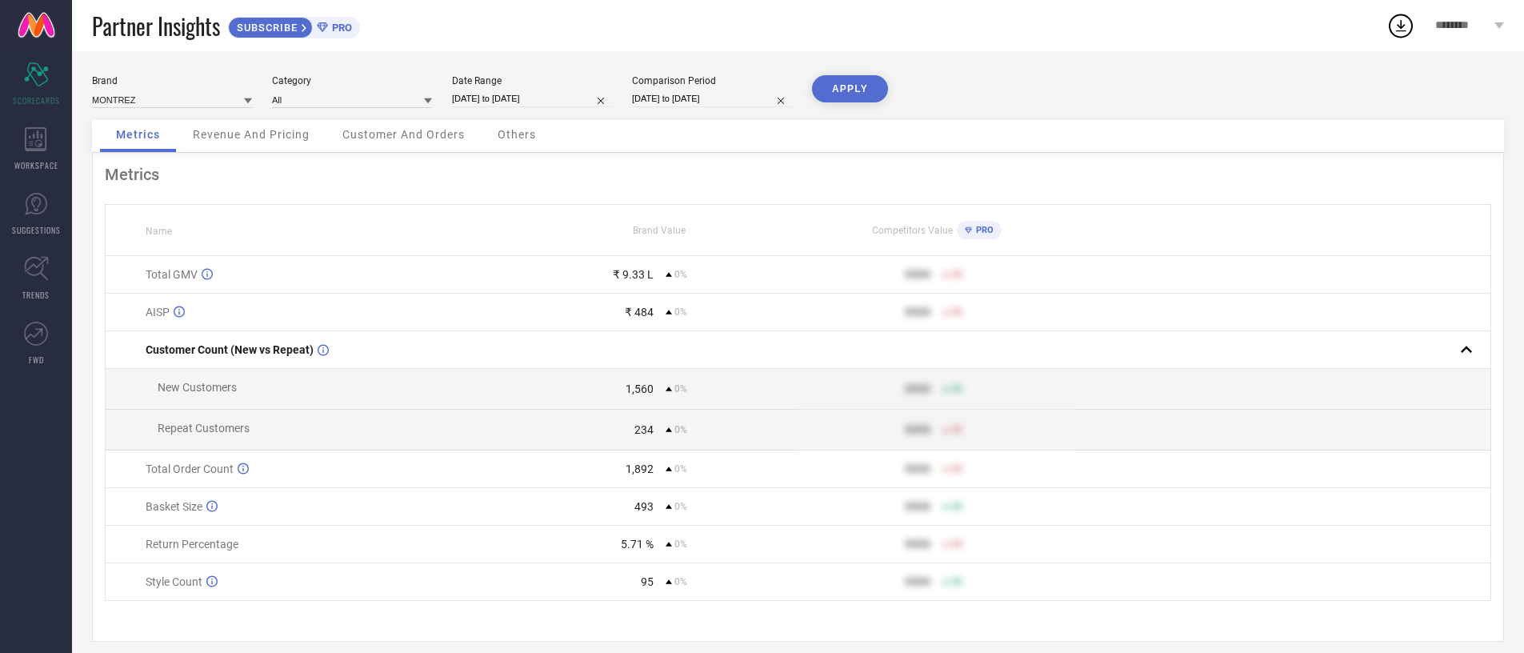
click at [631, 278] on div "₹ 9.33 L" at bounding box center [633, 274] width 41 height 13
click at [621, 295] on td "₹ 484 0%" at bounding box center [659, 313] width 277 height 38
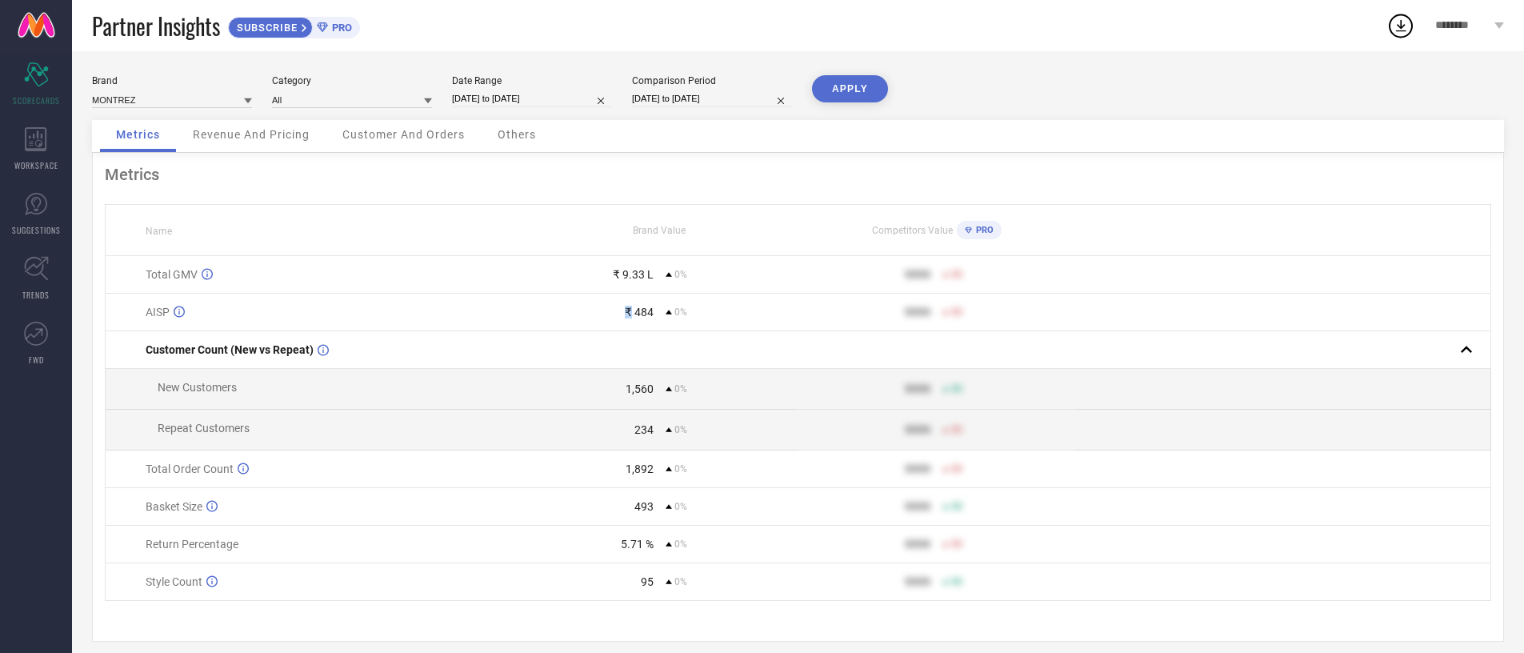
click at [621, 295] on td "₹ 484 0%" at bounding box center [659, 313] width 277 height 38
click at [636, 387] on div "1,560" at bounding box center [640, 388] width 28 height 13
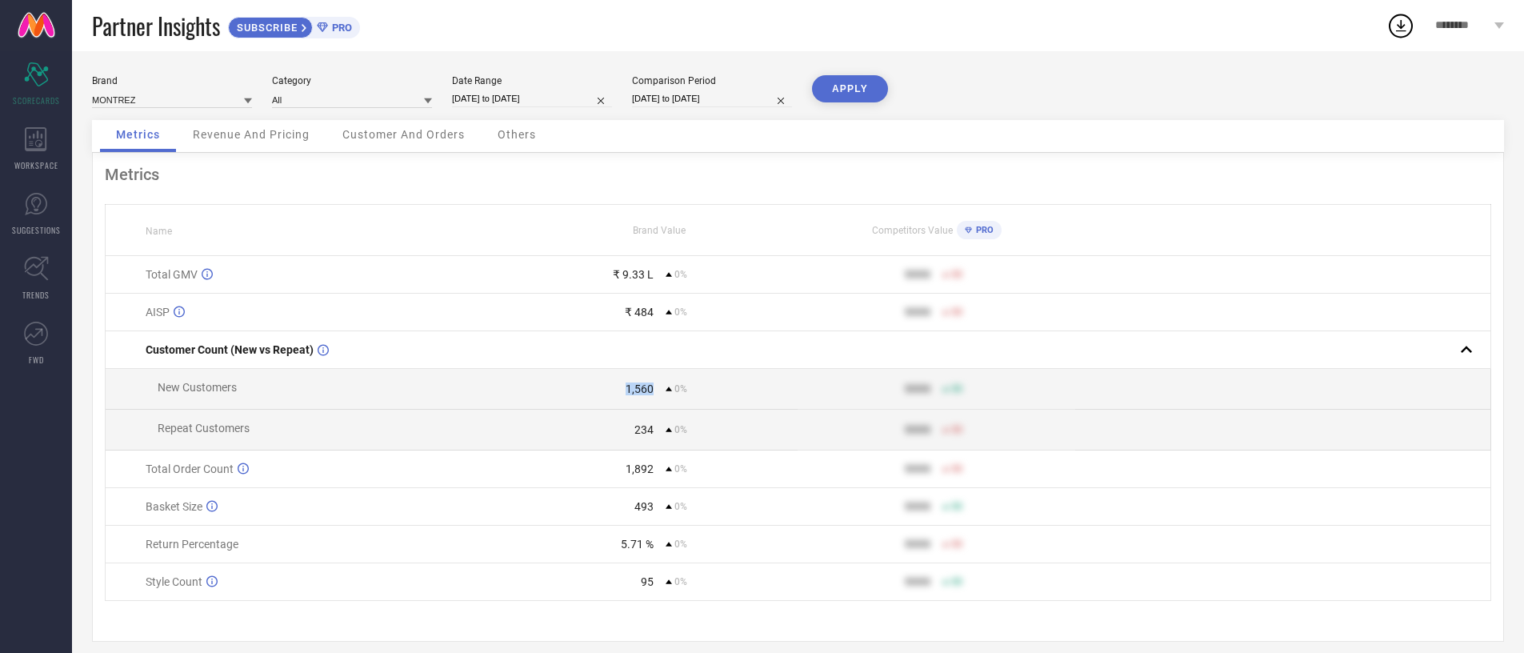
click at [636, 387] on div "1,560" at bounding box center [640, 388] width 28 height 13
click at [309, 142] on div "Revenue And Pricing" at bounding box center [251, 136] width 149 height 32
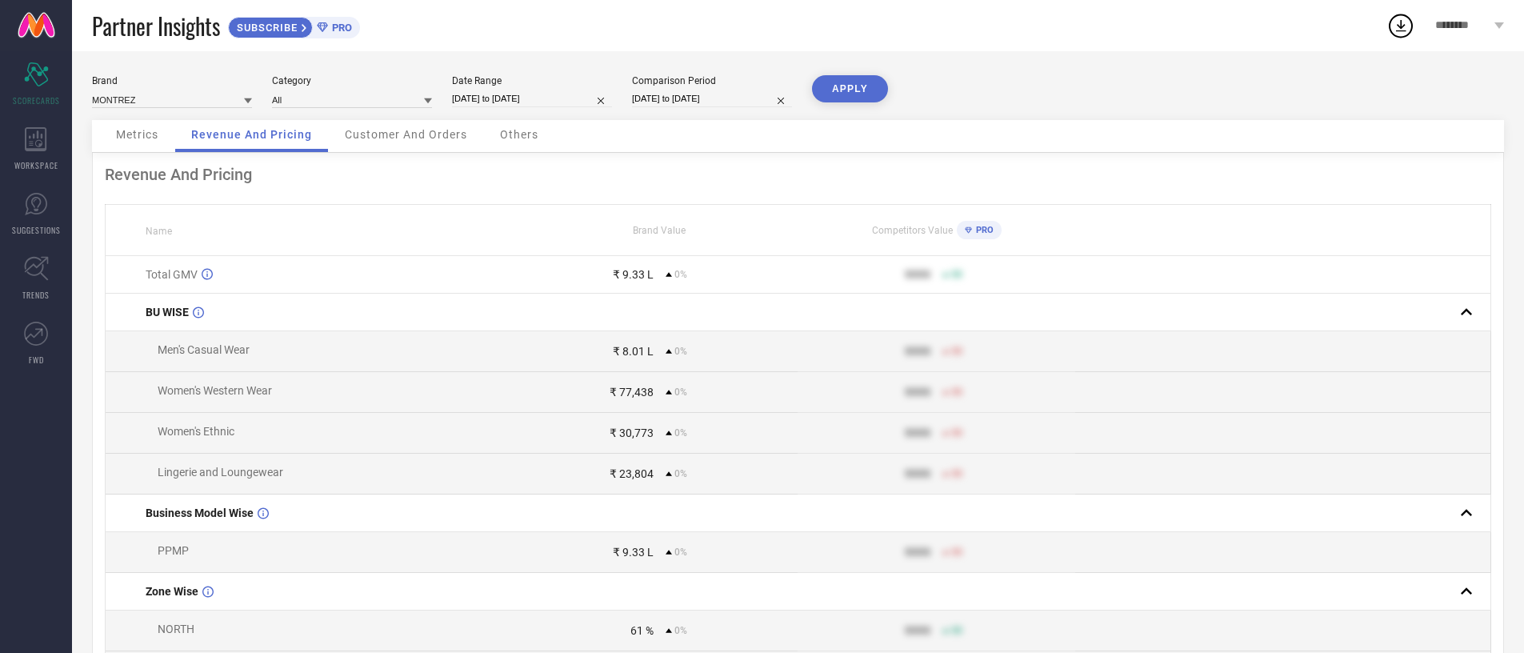
click at [378, 146] on div "Customer And Orders" at bounding box center [406, 136] width 154 height 32
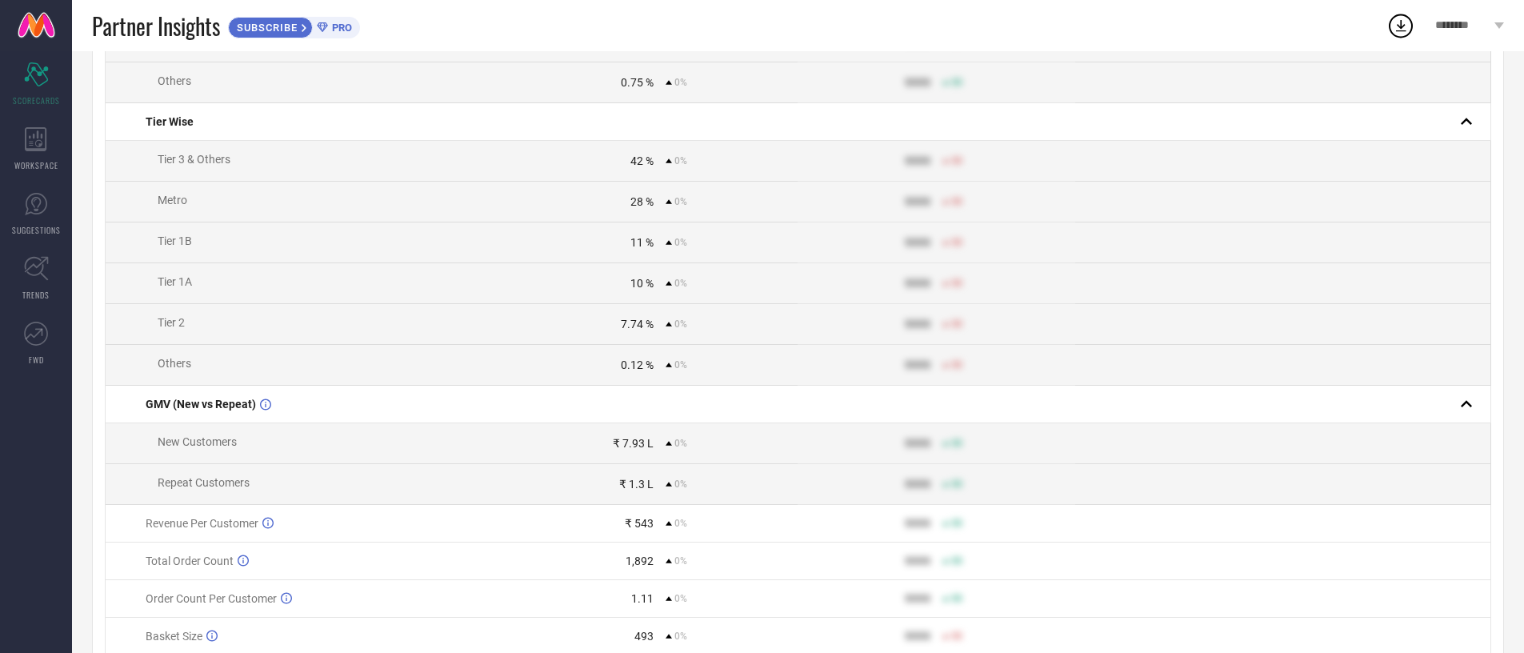
scroll to position [659, 0]
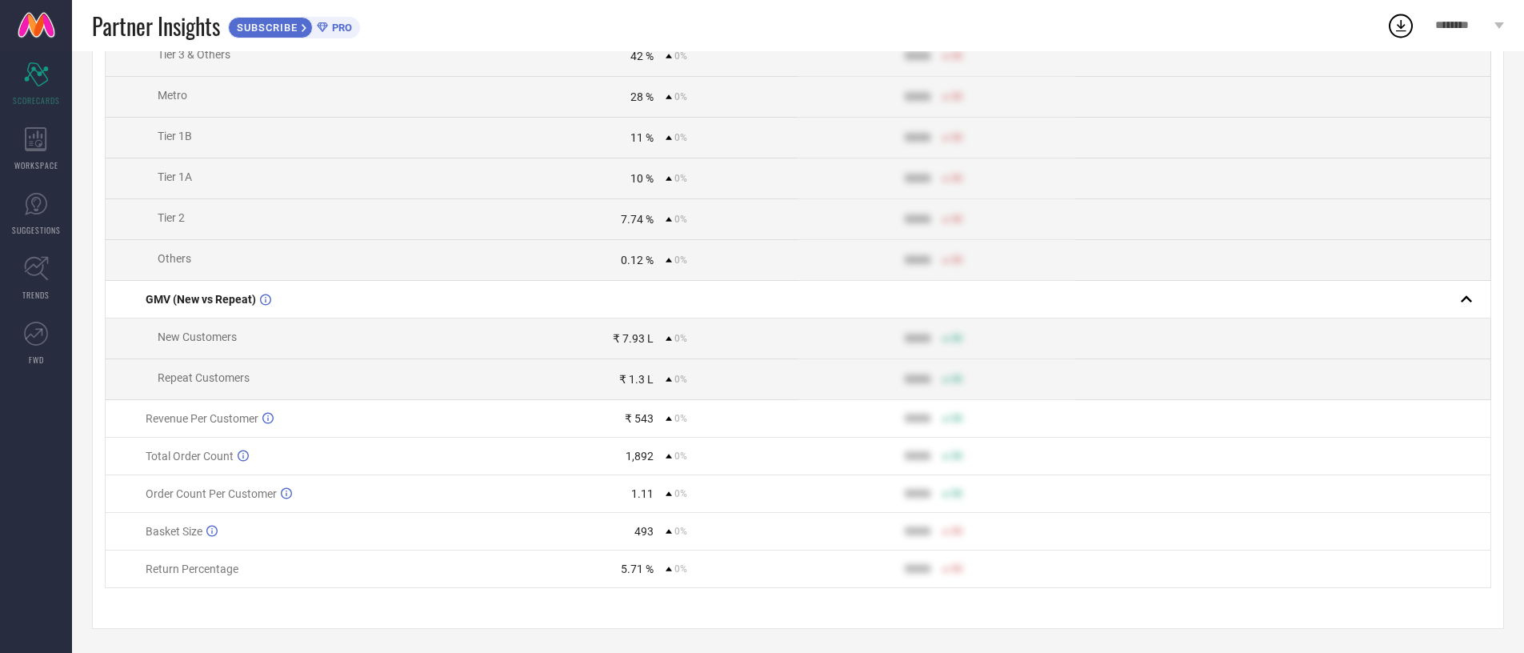
click at [638, 378] on div "₹ 1.3 L" at bounding box center [636, 379] width 34 height 13
click at [642, 461] on div "1,892" at bounding box center [640, 456] width 28 height 13
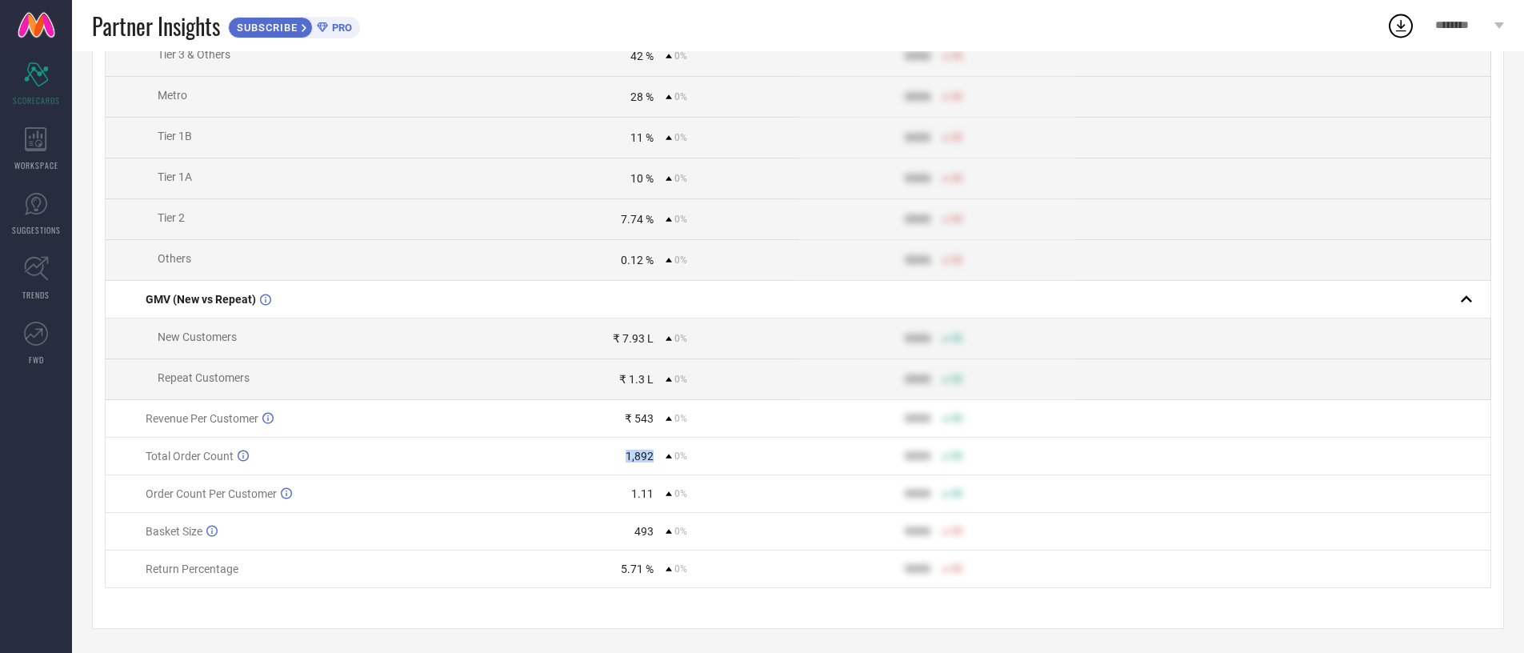
click at [642, 461] on div "1,892" at bounding box center [640, 456] width 28 height 13
click at [639, 466] on td "1,892 0%" at bounding box center [659, 457] width 277 height 38
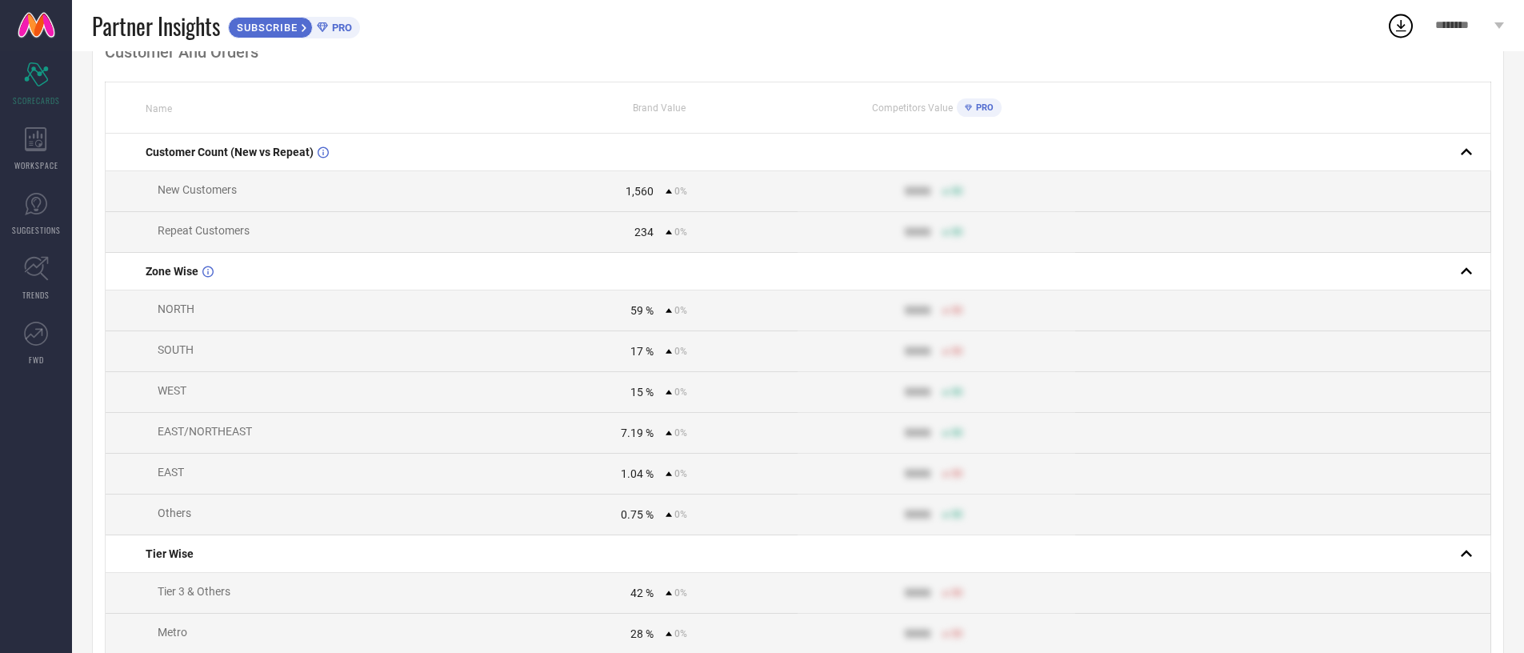
scroll to position [0, 0]
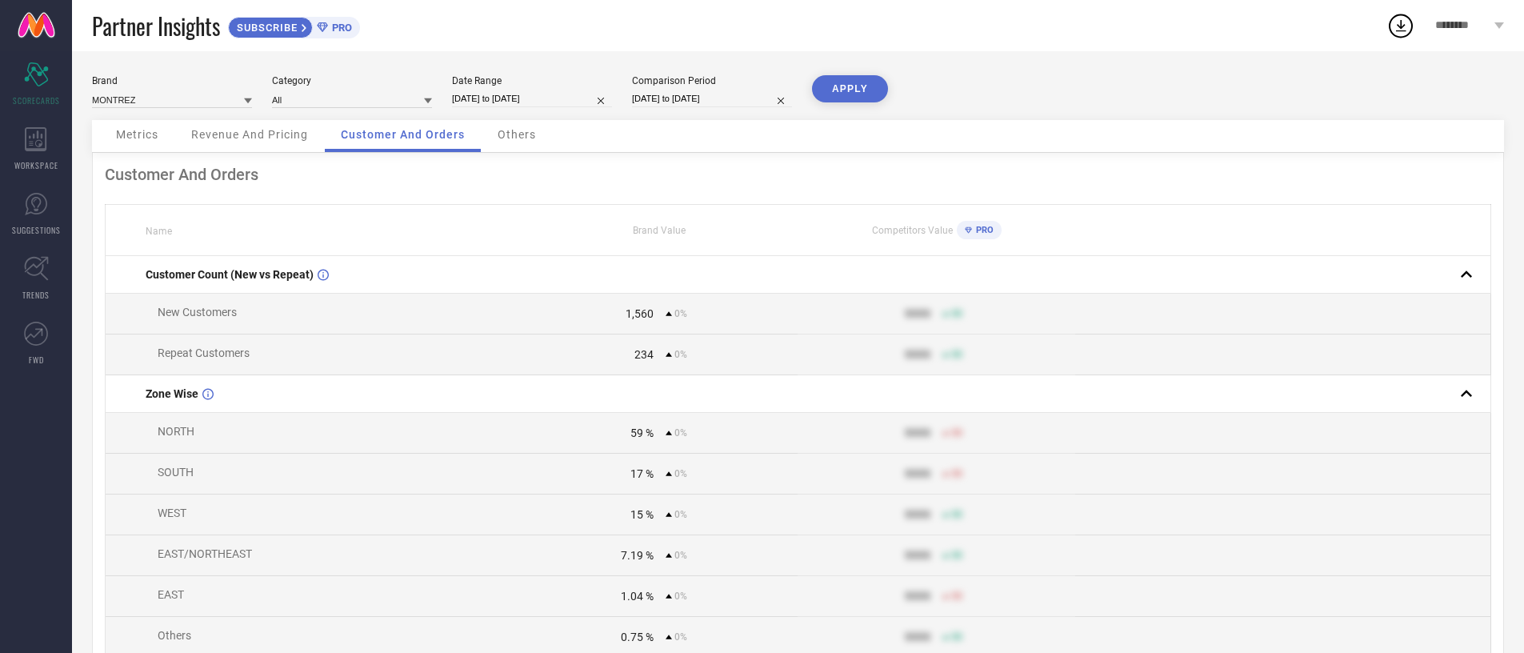
click at [133, 135] on span "Metrics" at bounding box center [137, 134] width 42 height 13
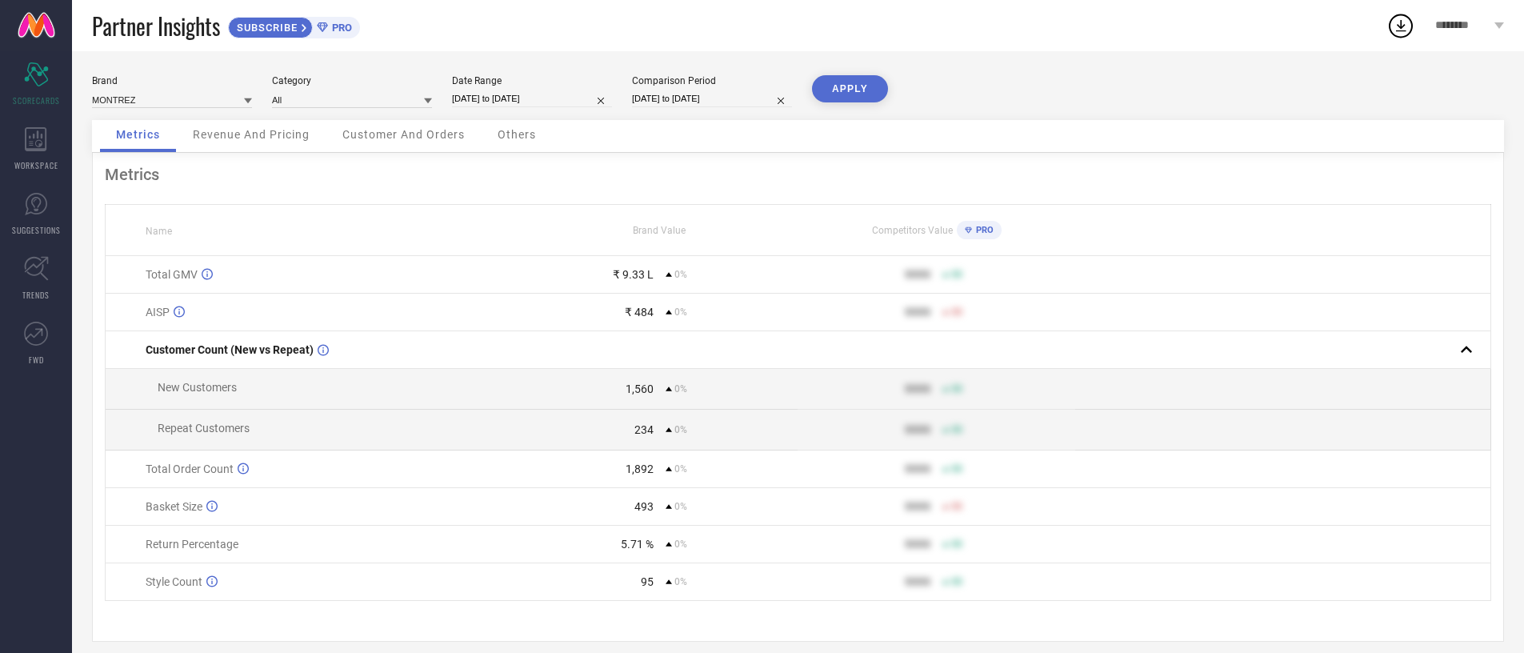
click at [453, 133] on span "Customer And Orders" at bounding box center [403, 134] width 122 height 13
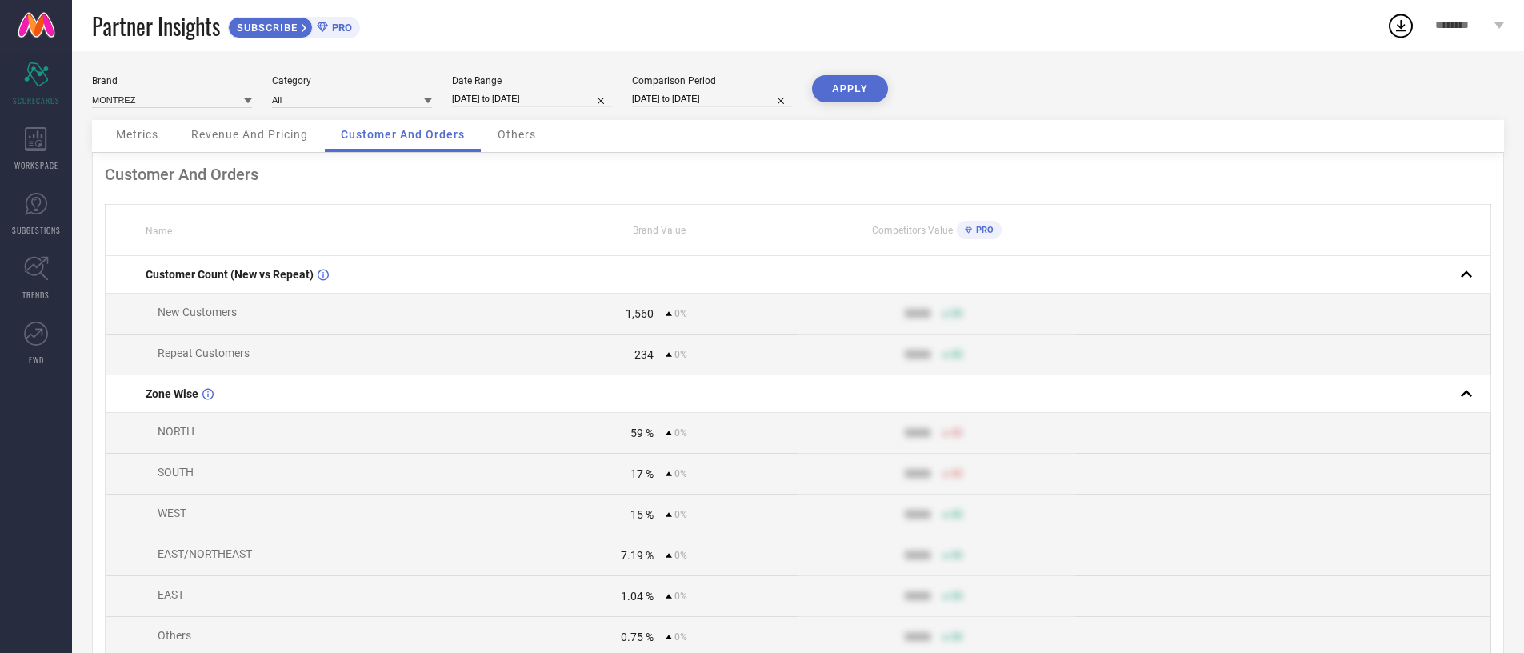
click at [167, 138] on div "Metrics" at bounding box center [137, 136] width 74 height 32
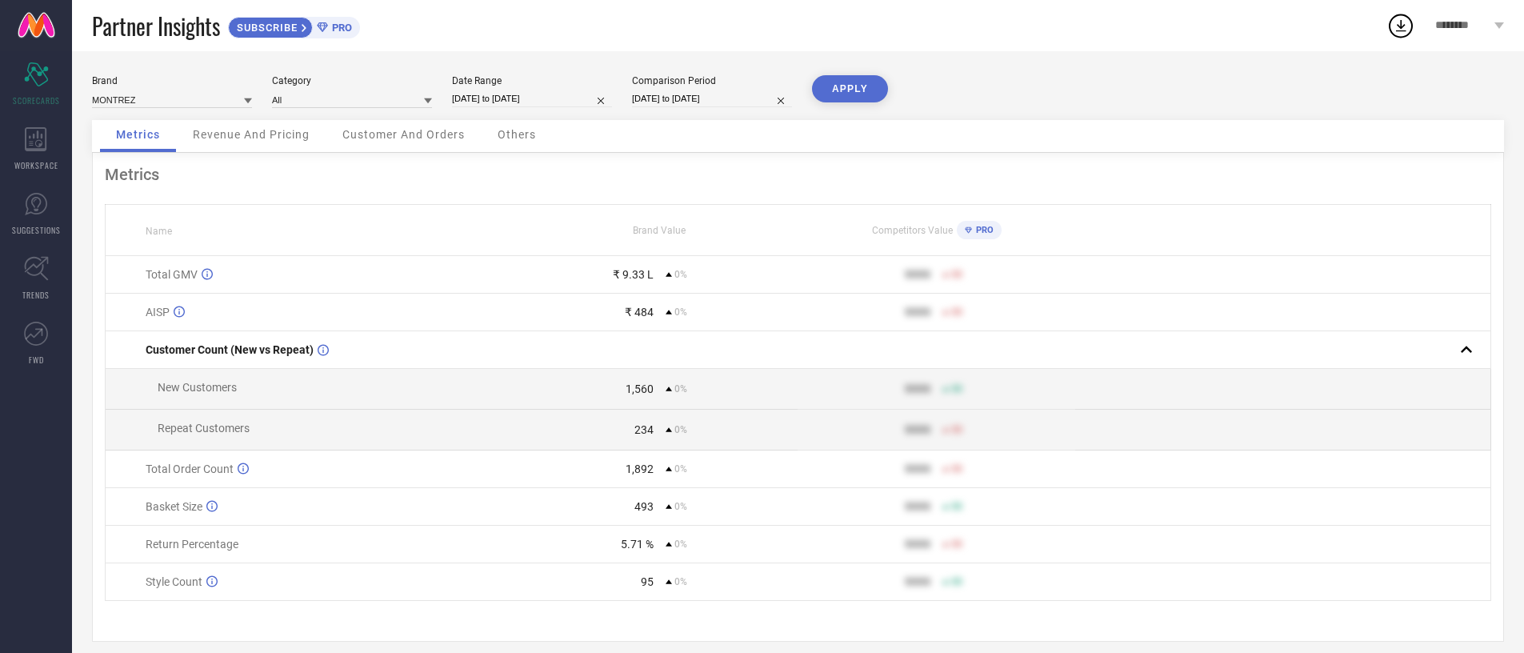
click at [847, 100] on button "APPLY" at bounding box center [850, 88] width 76 height 27
click at [189, 286] on td "Total GMV" at bounding box center [314, 275] width 416 height 38
click at [677, 192] on div "Metrics Name Brand Value Competitors Value PRO Total GMV ₹ 9.33 L 0% 9999 50 AI…" at bounding box center [798, 397] width 1412 height 489
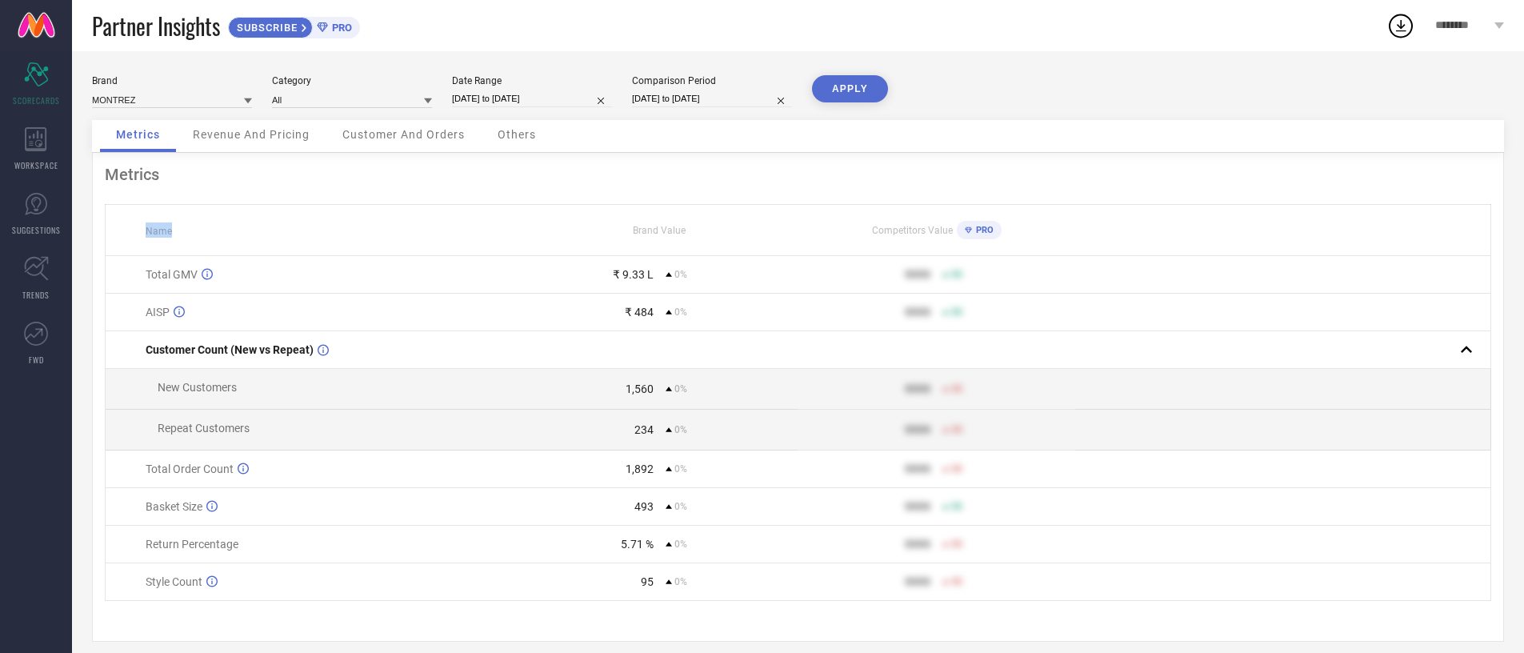
click at [677, 192] on div "Metrics Name Brand Value Competitors Value PRO Total GMV ₹ 9.33 L 0% 9999 50 AI…" at bounding box center [798, 397] width 1412 height 489
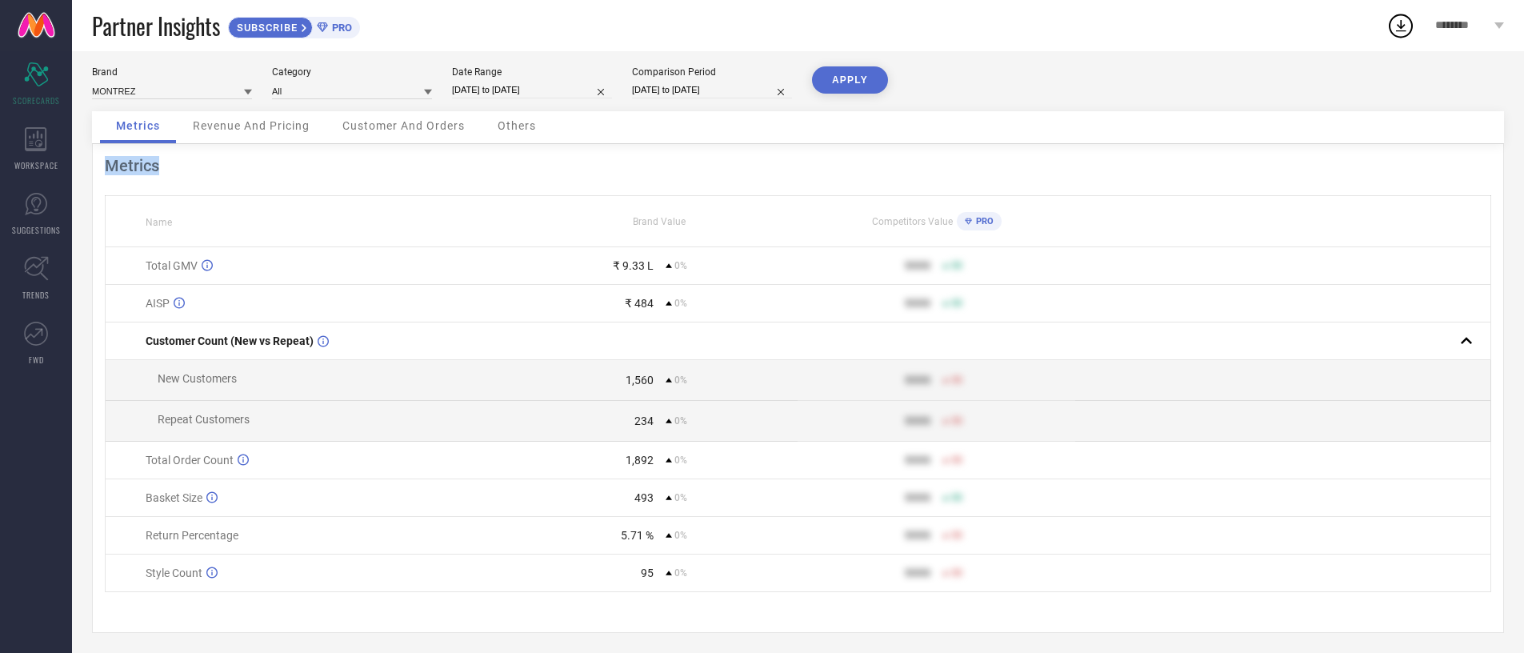
scroll to position [13, 0]
click at [682, 556] on td "95 0%" at bounding box center [659, 569] width 277 height 38
